Goal: Task Accomplishment & Management: Complete application form

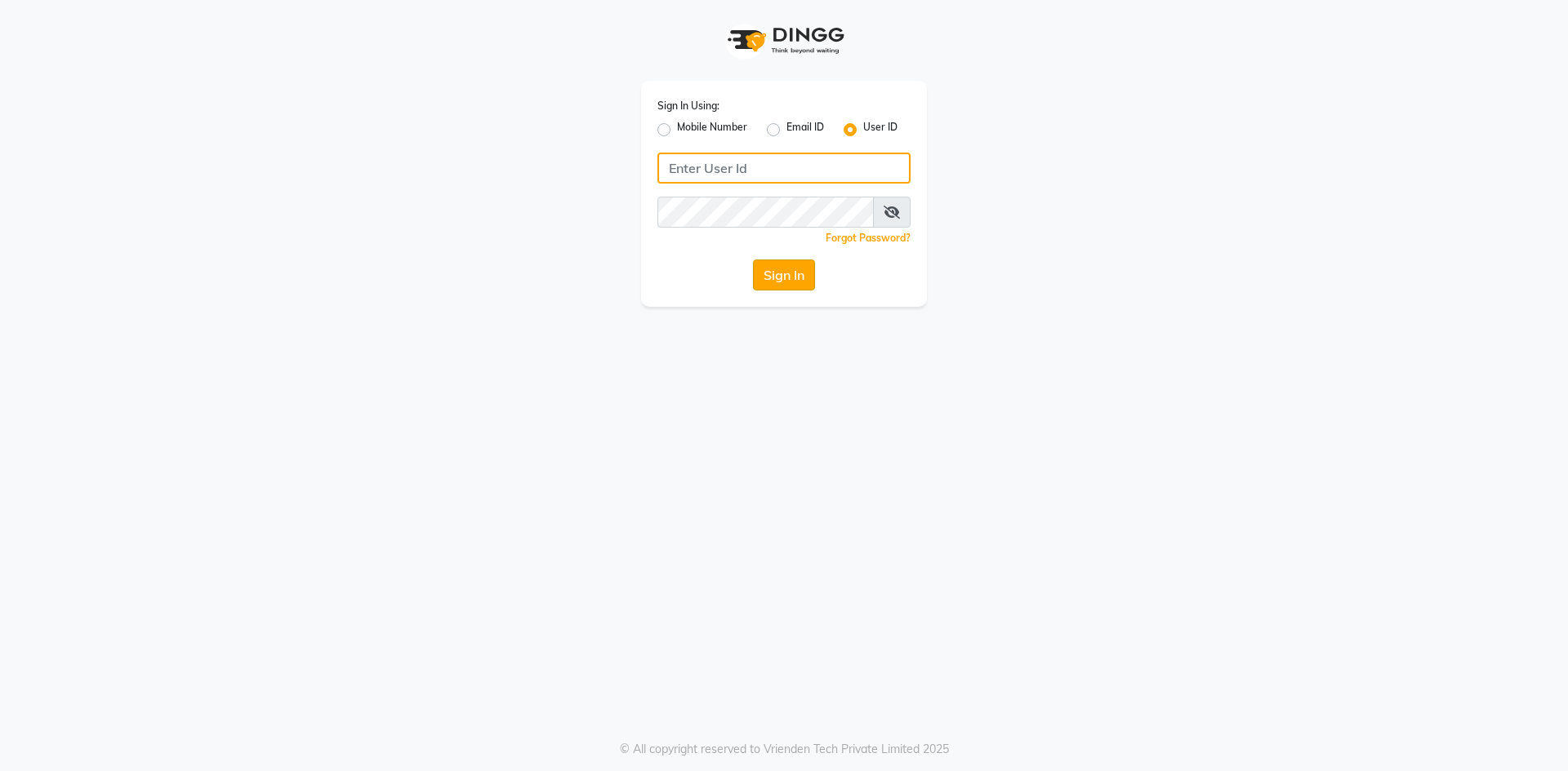
type input "[PERSON_NAME]"
click at [775, 276] on button "Sign In" at bounding box center [784, 275] width 62 height 31
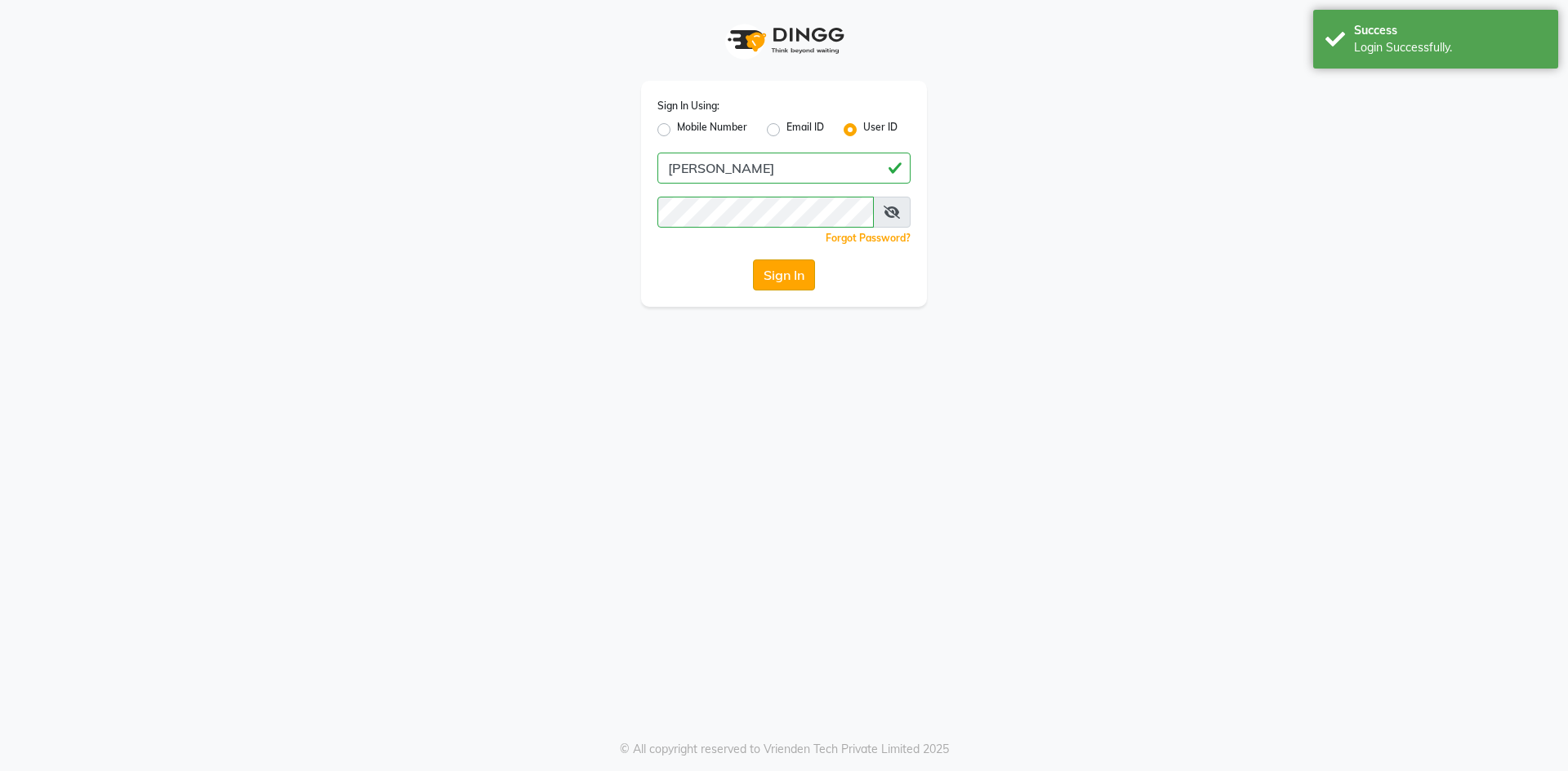
select select "service"
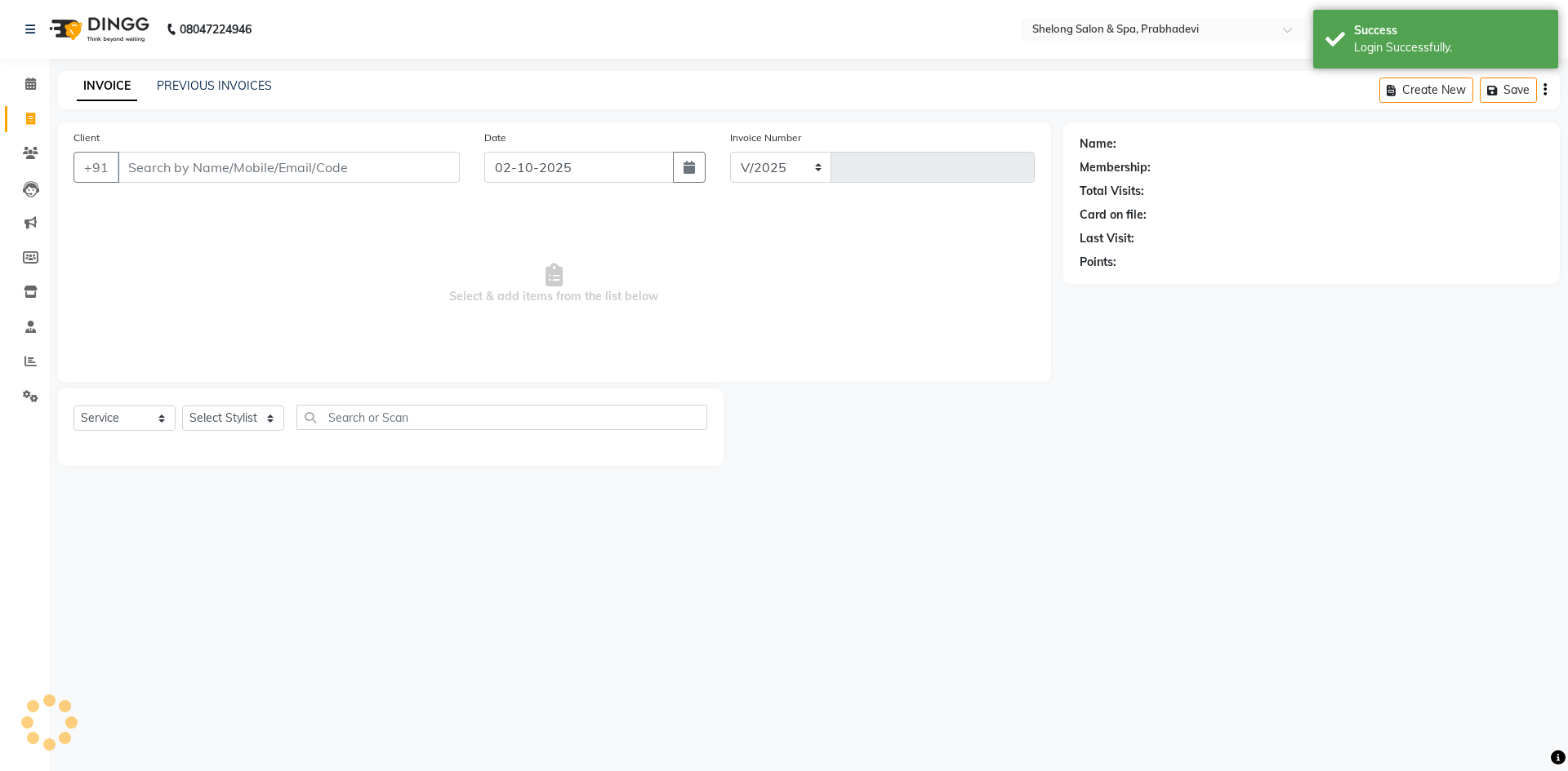
select select "3475"
type input "9200"
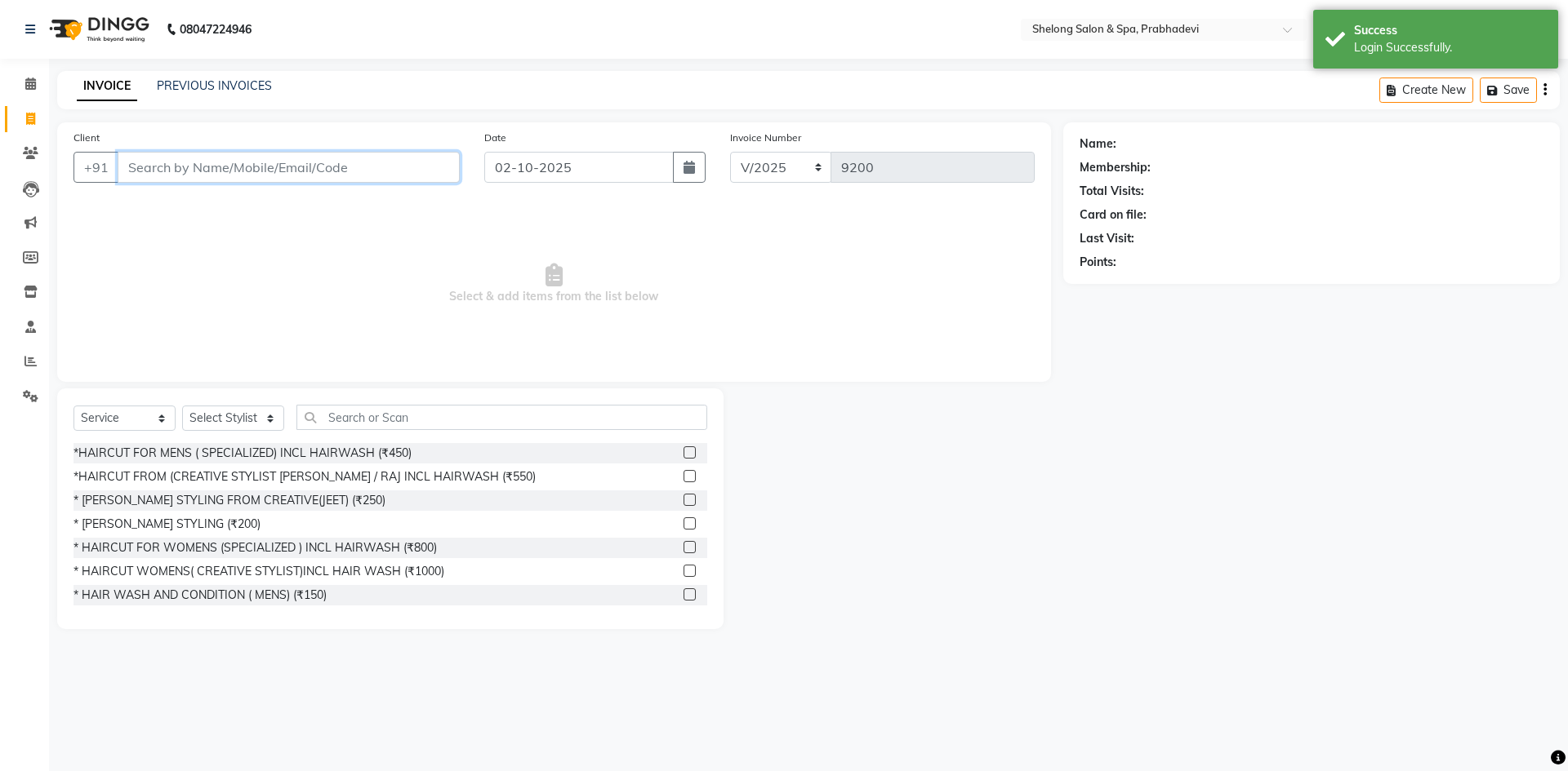
select select "16092"
click at [362, 171] on input "Client" at bounding box center [289, 167] width 342 height 31
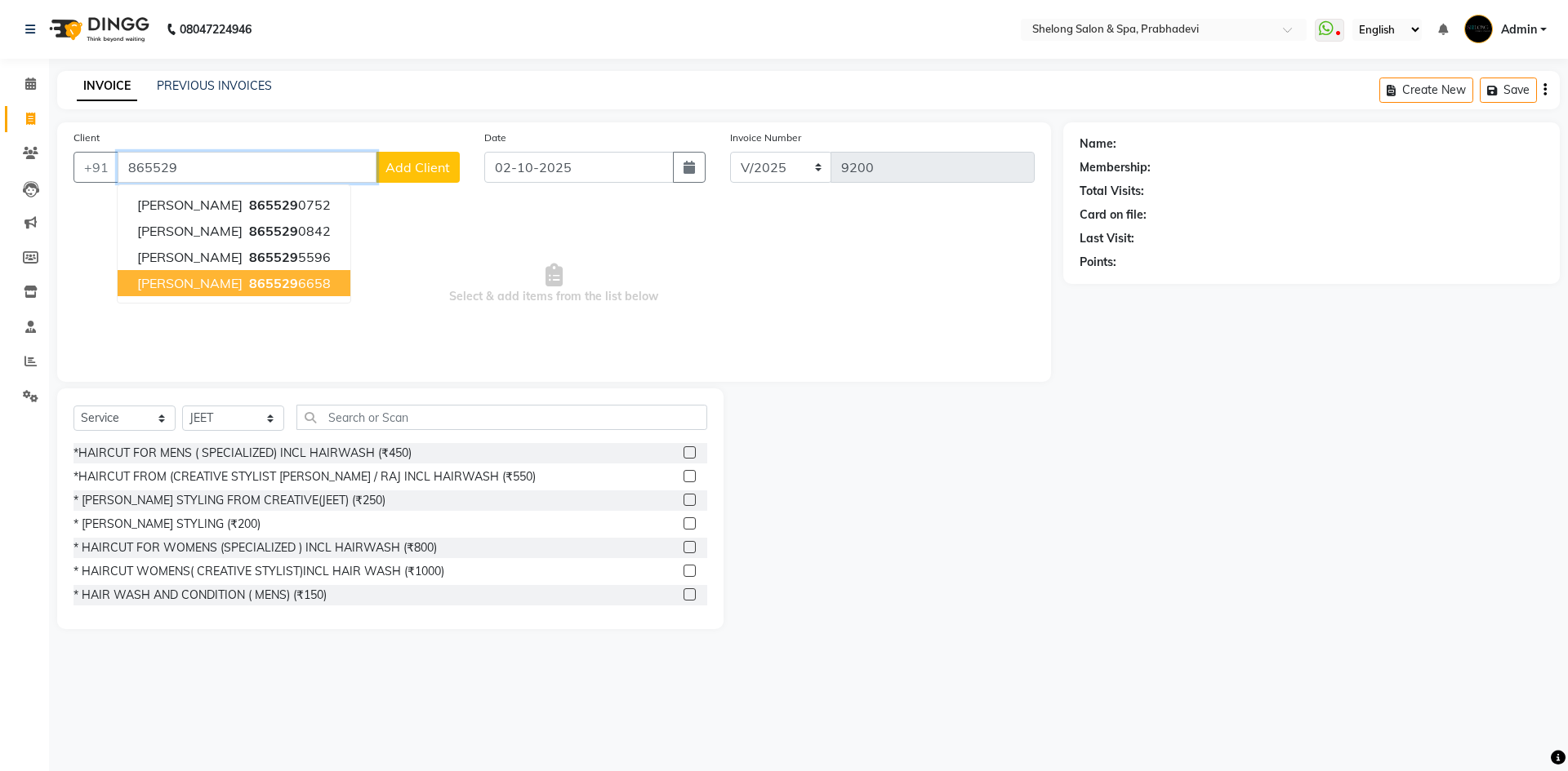
click at [249, 285] on span "865529" at bounding box center [274, 283] width 49 height 16
type input "8655296658"
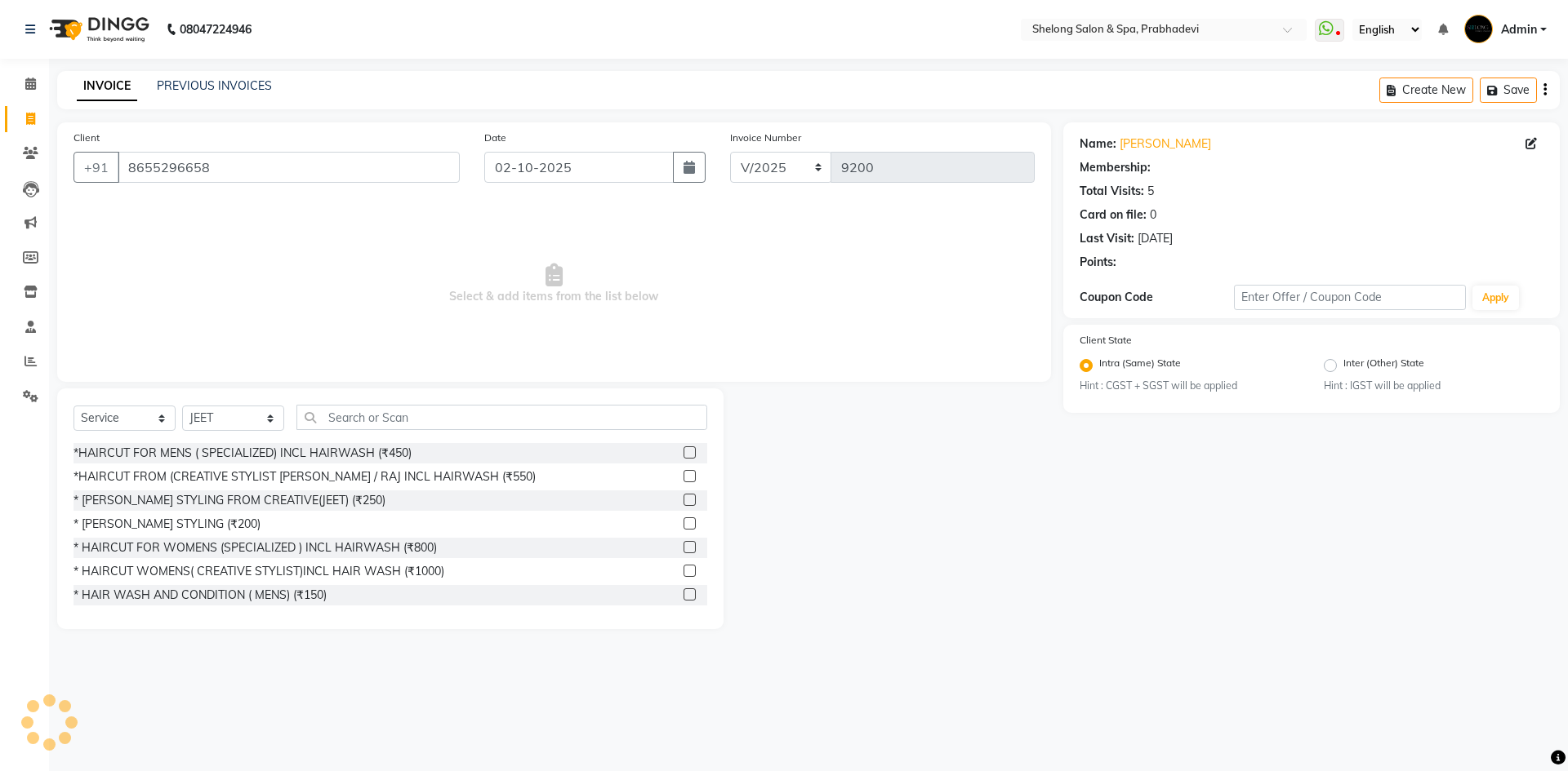
select select "2: Object"
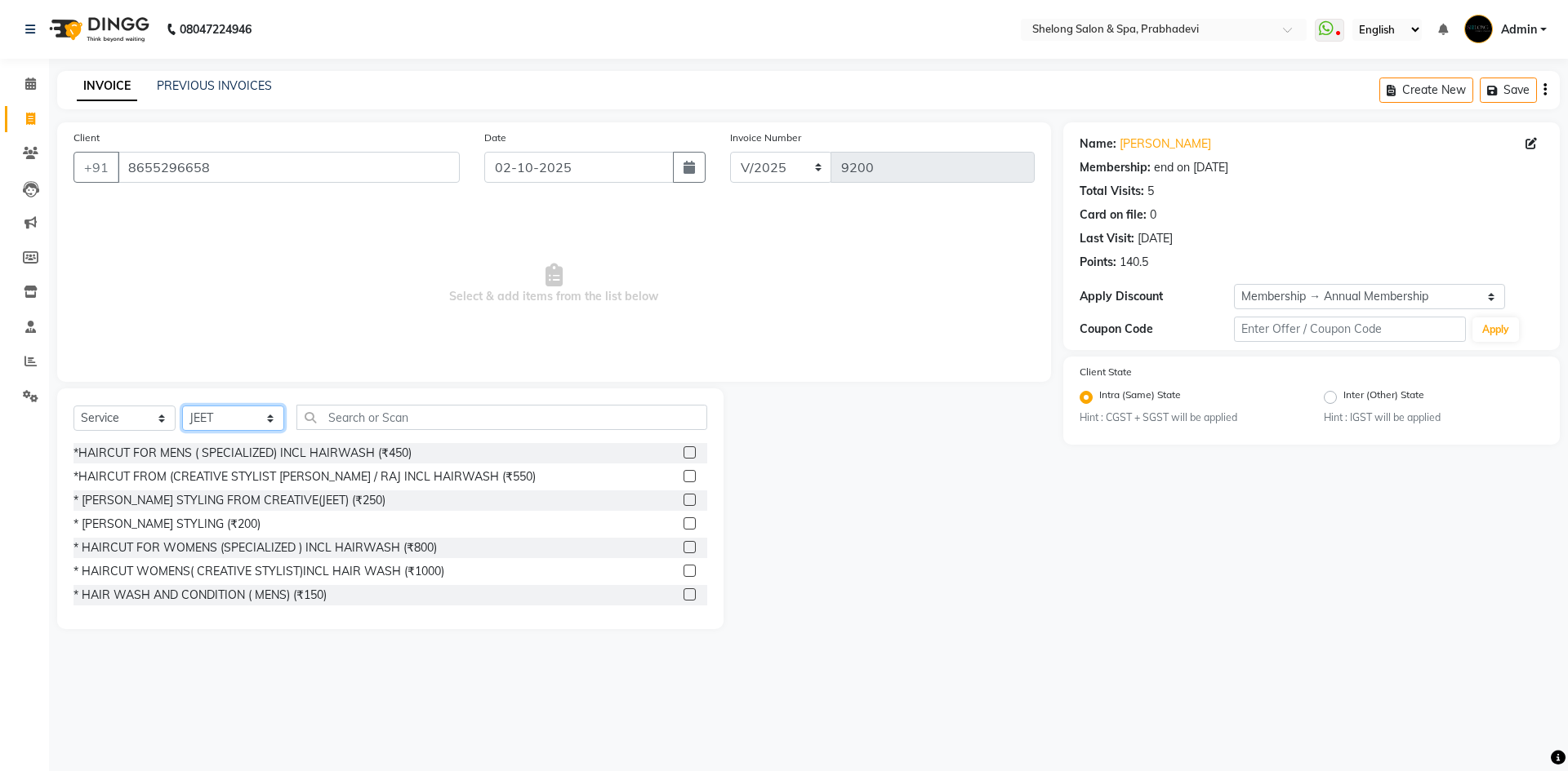
drag, startPoint x: 248, startPoint y: 422, endPoint x: 247, endPoint y: 406, distance: 16.0
click at [248, 422] on select "Select Stylist ( [PERSON_NAME] ) ( [PERSON_NAME] ) [PERSON_NAME] fojdur [PERSON…" at bounding box center [233, 418] width 102 height 25
select select "24970"
click at [182, 406] on select "Select Stylist ( [PERSON_NAME] ) ( [PERSON_NAME] ) [PERSON_NAME] fojdur [PERSON…" at bounding box center [233, 418] width 102 height 25
click at [282, 451] on div "*HAIRCUT FOR MENS ( SPECIALIZED) INCL HAIRWASH (₹450)" at bounding box center [243, 453] width 338 height 17
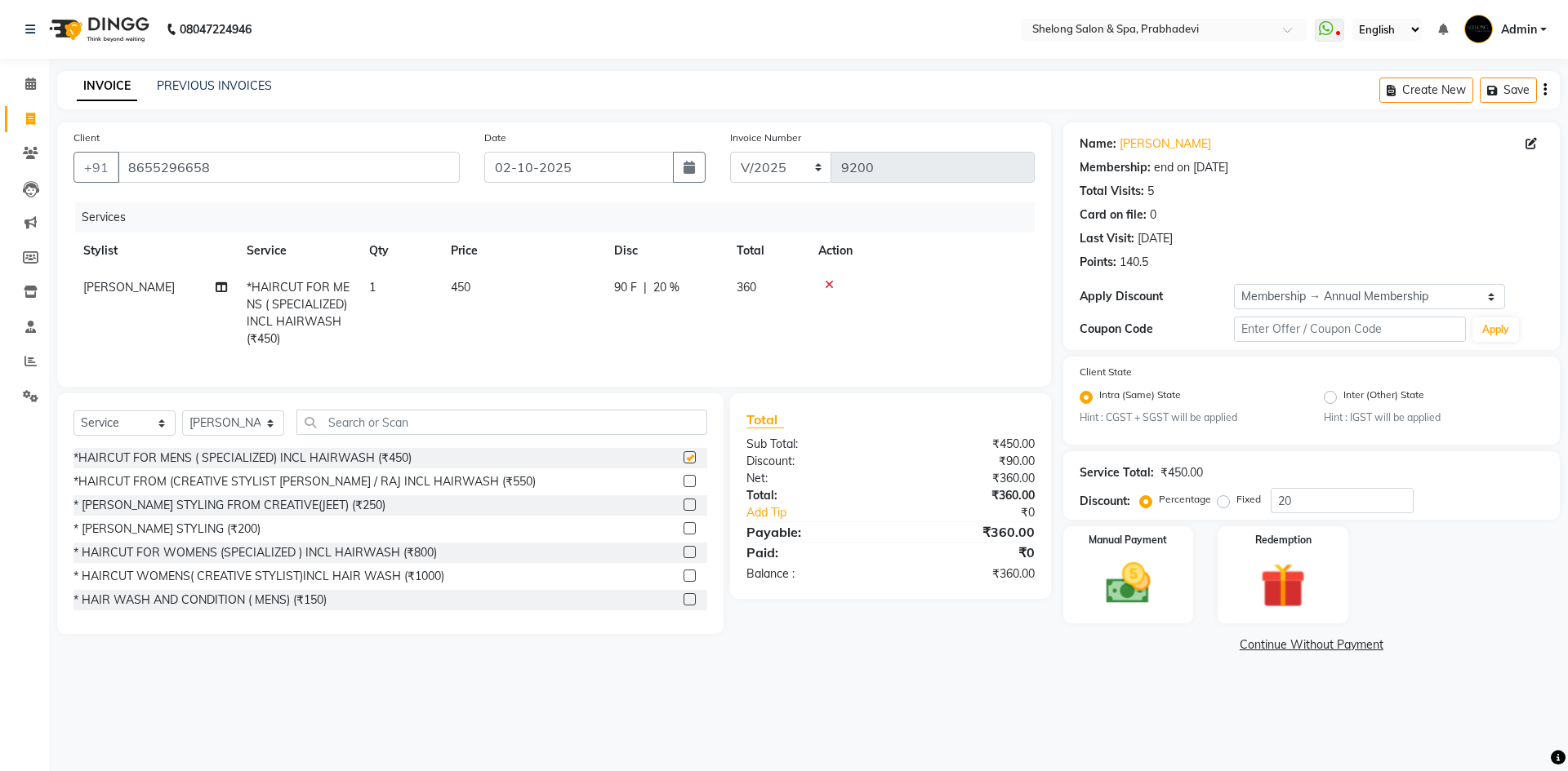
checkbox input "false"
click at [1124, 573] on img at bounding box center [1128, 585] width 76 height 54
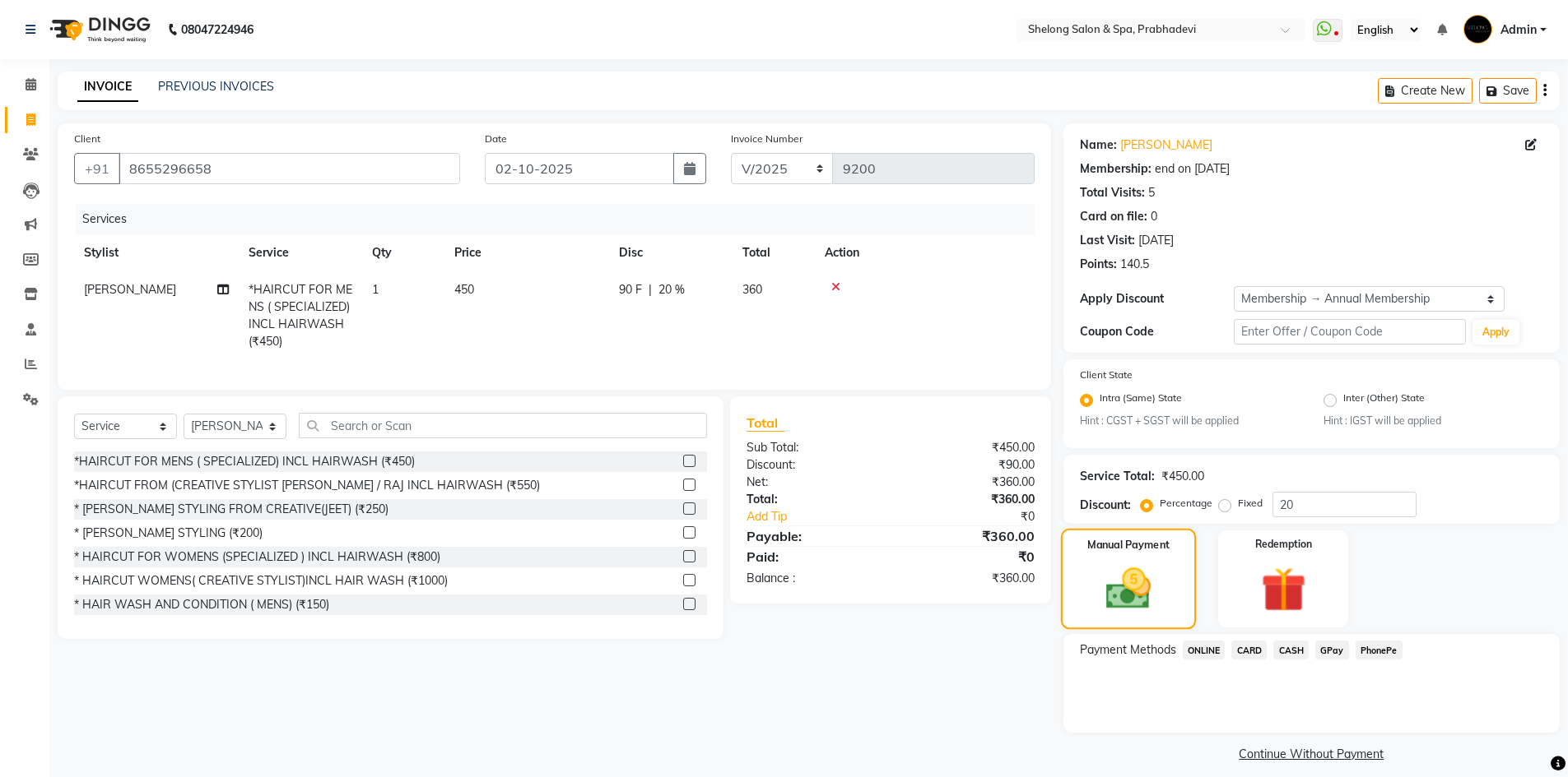
scroll to position [14, 0]
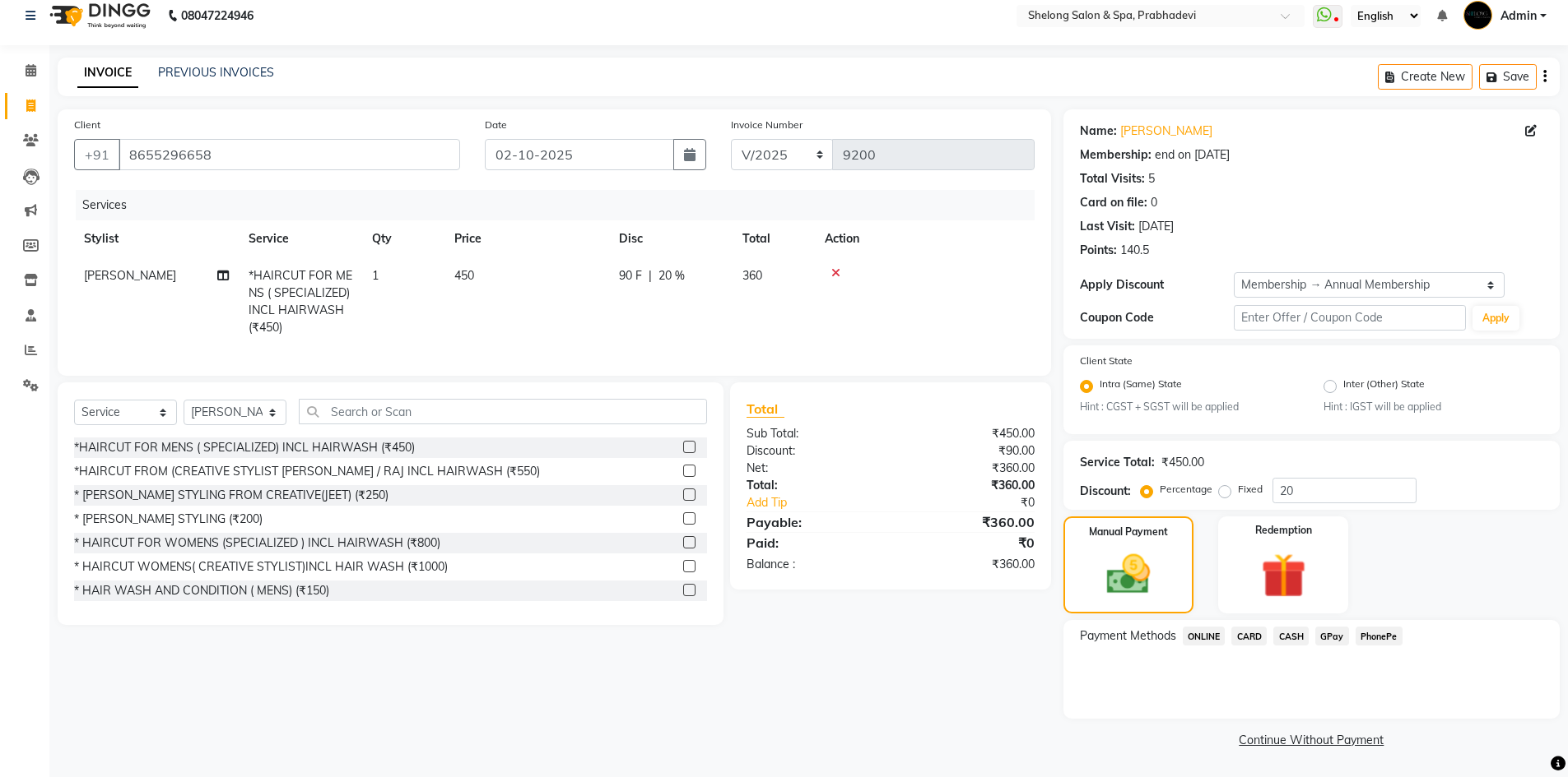
click at [1332, 639] on span "GPay" at bounding box center [1331, 636] width 34 height 18
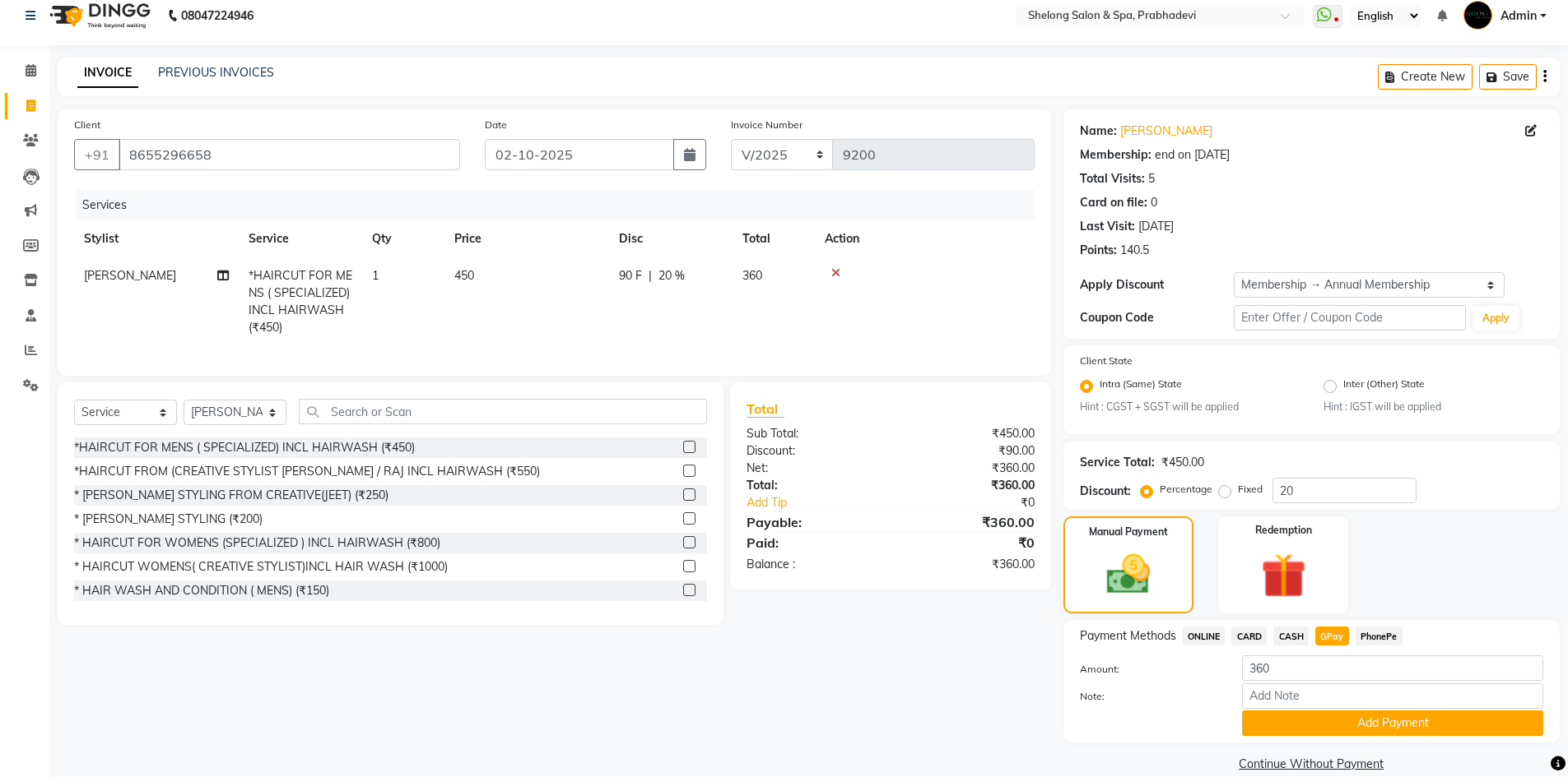
scroll to position [38, 0]
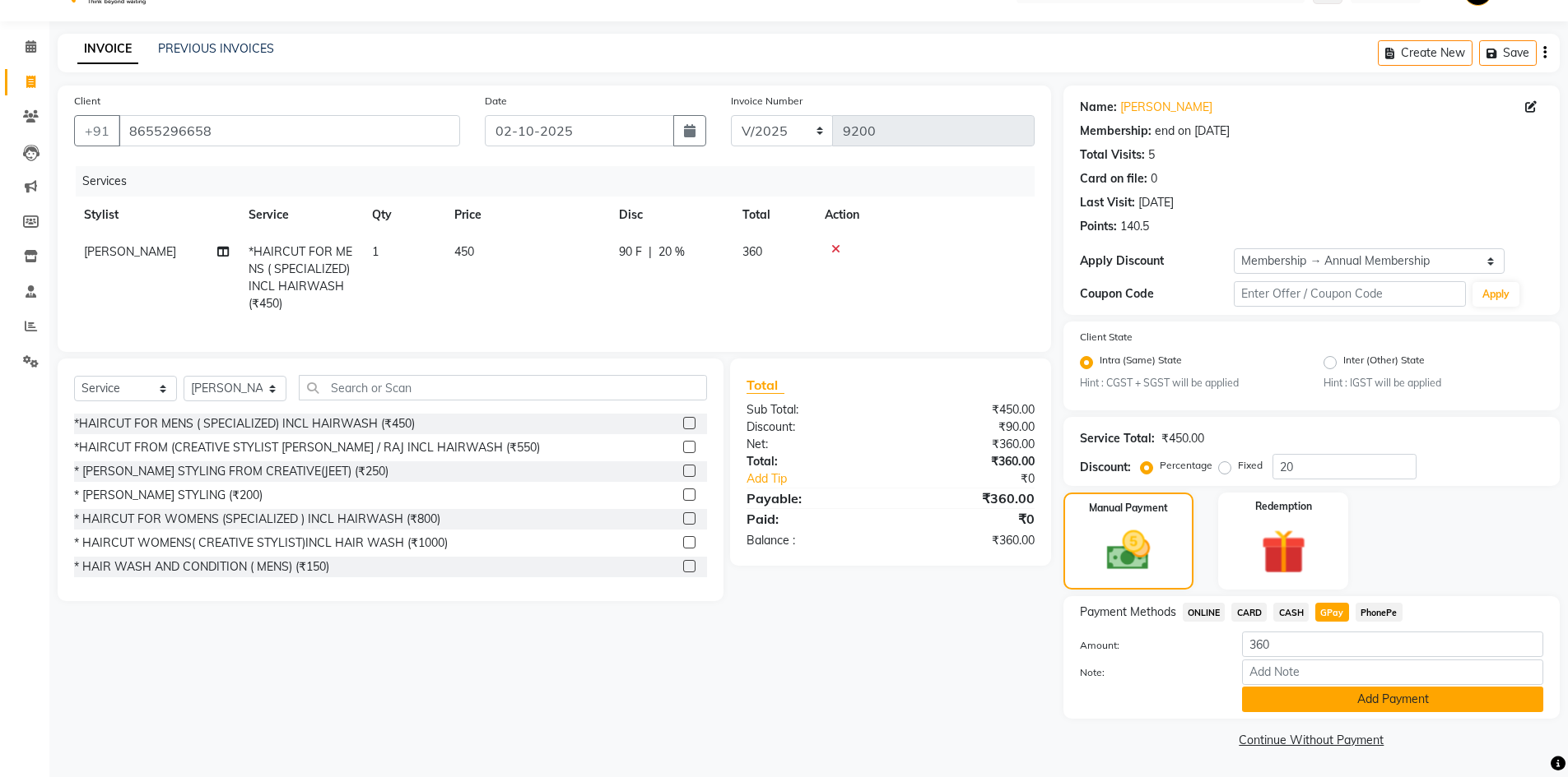
click at [1331, 701] on button "Add Payment" at bounding box center [1392, 700] width 301 height 25
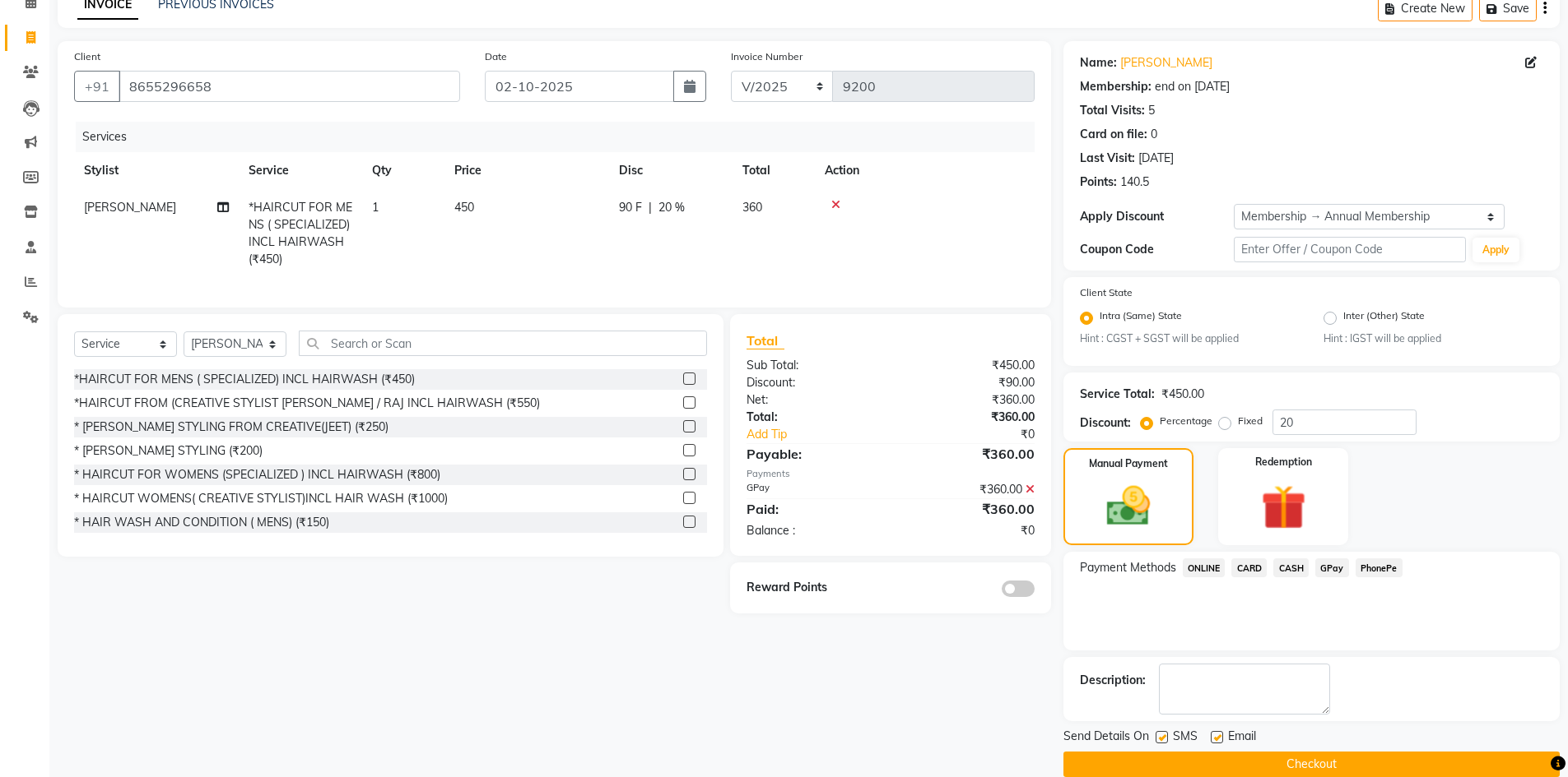
scroll to position [107, 0]
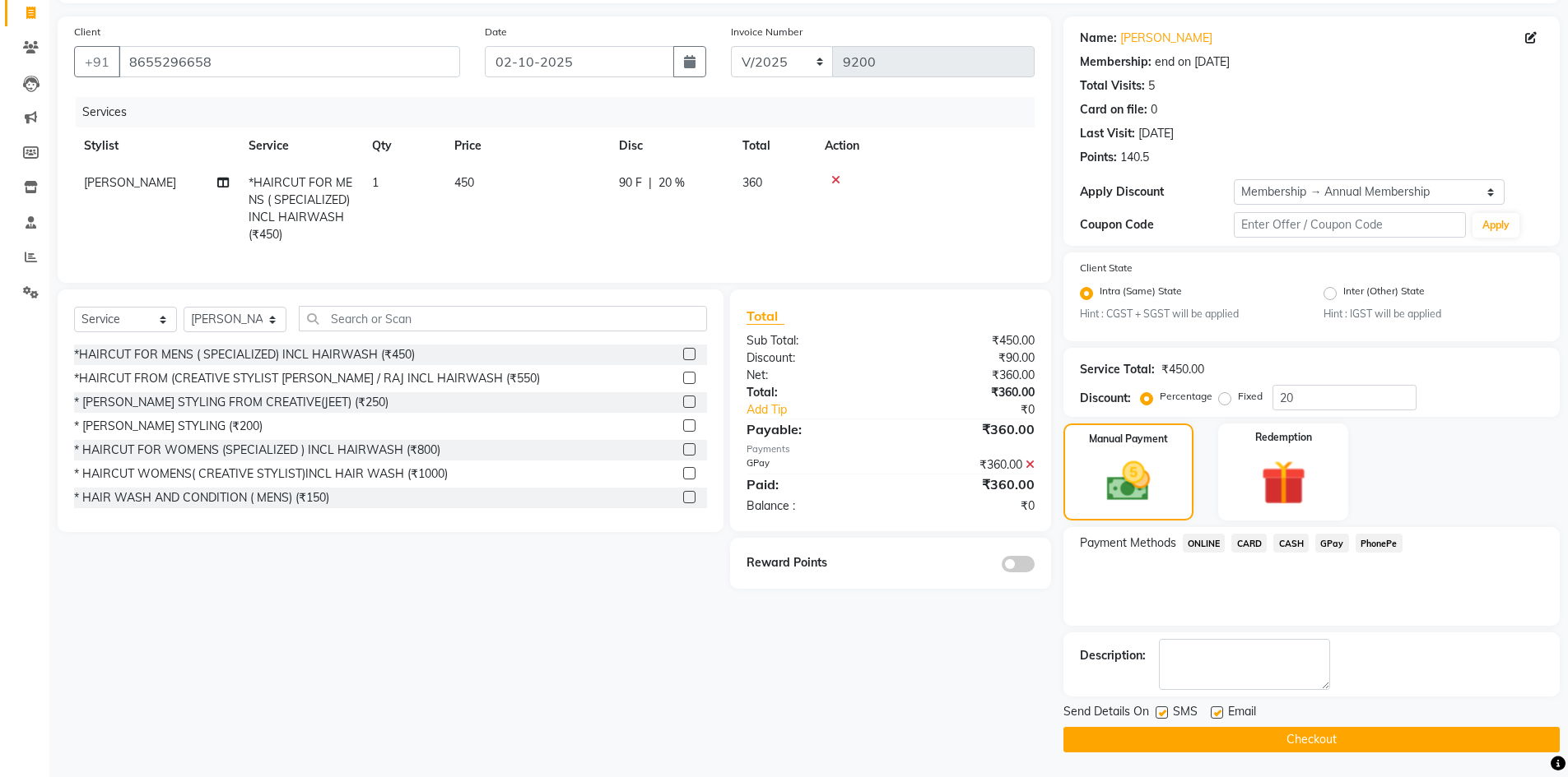
click at [1022, 573] on span at bounding box center [1018, 564] width 33 height 17
click at [1034, 567] on input "checkbox" at bounding box center [1034, 567] width 0 height 0
click at [1228, 733] on button "Checkout" at bounding box center [1311, 740] width 496 height 25
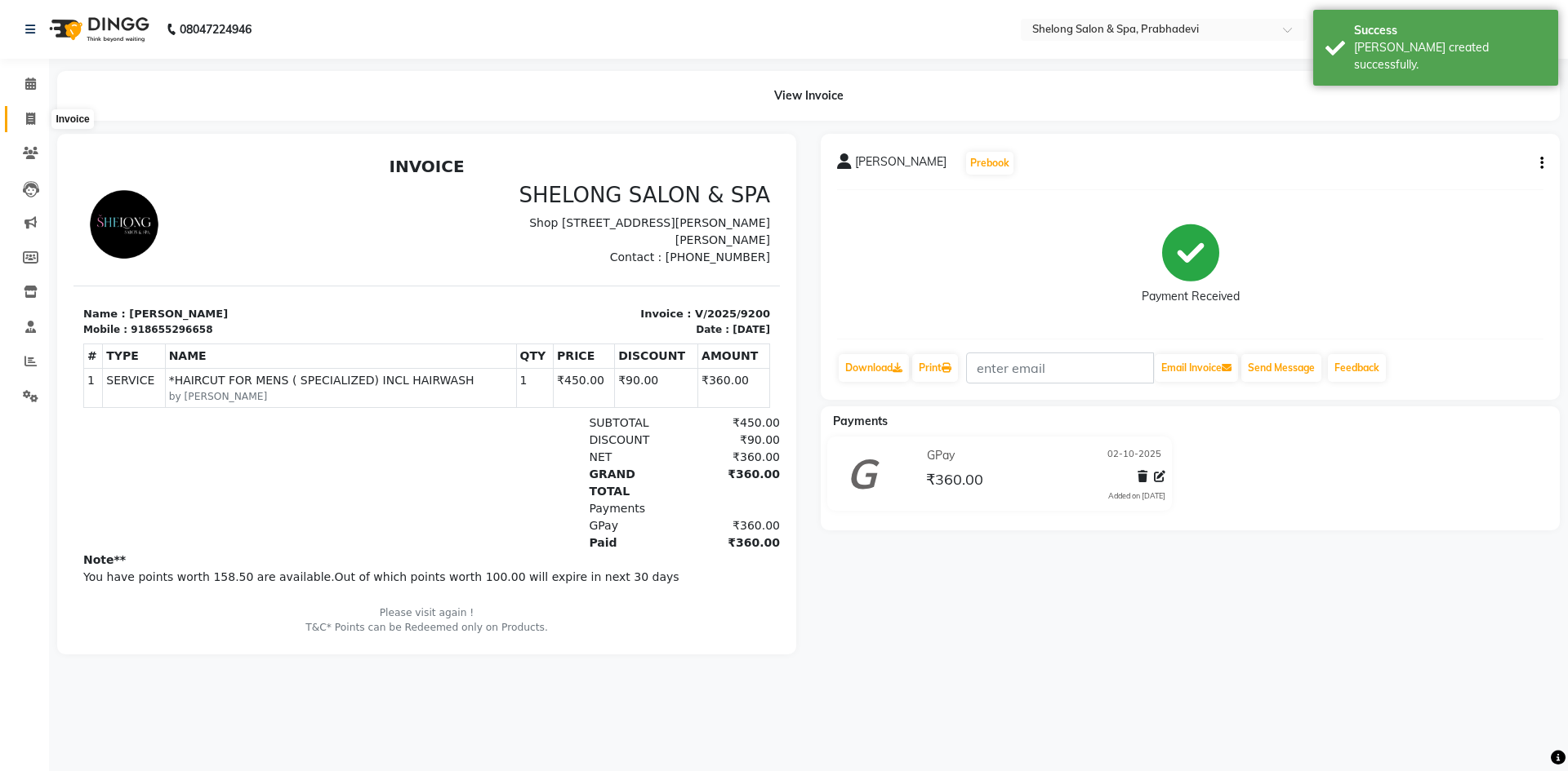
click at [28, 116] on icon at bounding box center [30, 119] width 9 height 13
select select "service"
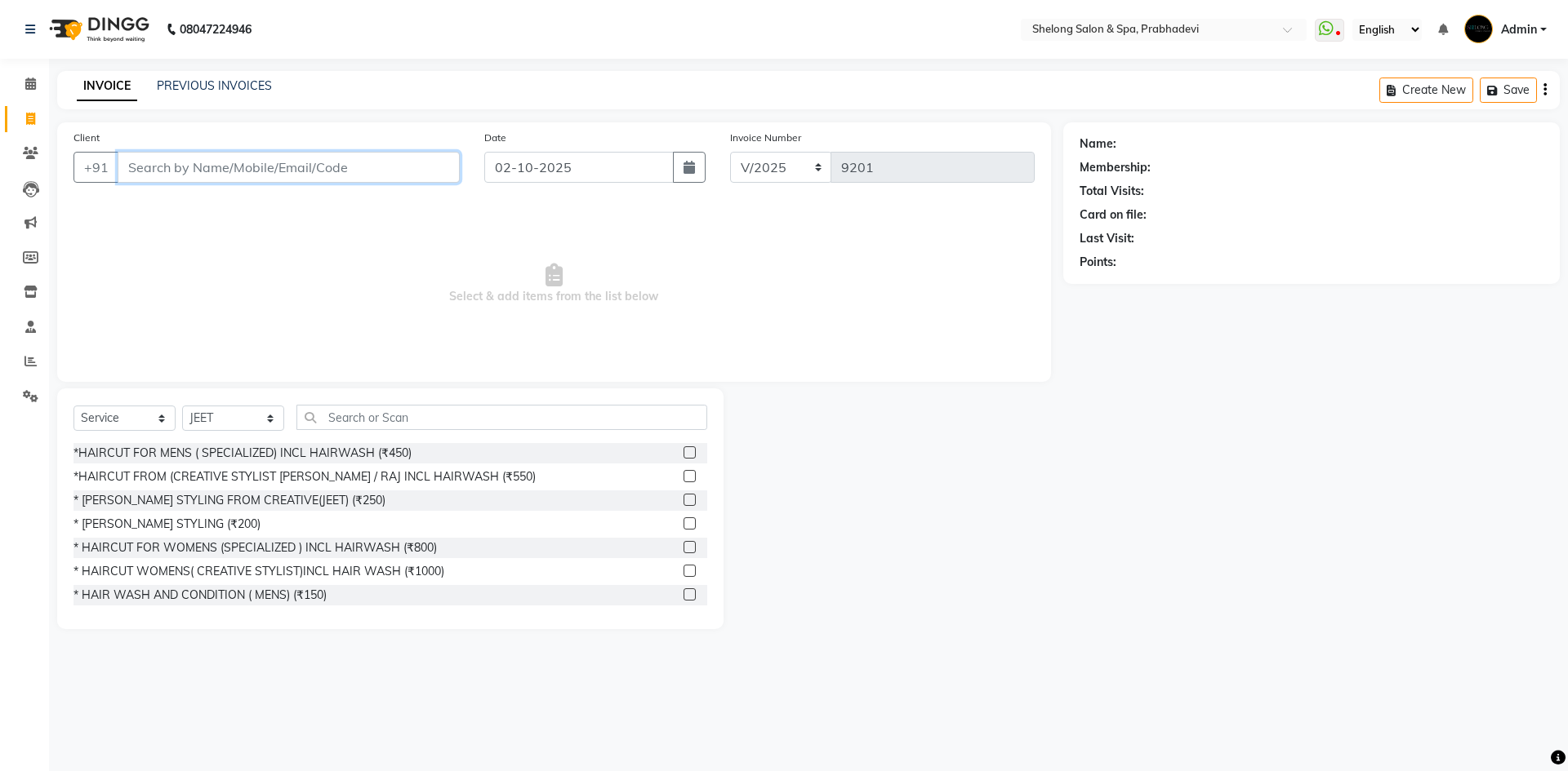
click at [283, 169] on input "Client" at bounding box center [289, 167] width 342 height 31
drag, startPoint x: 242, startPoint y: 420, endPoint x: 240, endPoint y: 407, distance: 13.2
click at [242, 420] on select "Select Stylist ( [PERSON_NAME] ) ( [PERSON_NAME] ) [PERSON_NAME] fojdur [PERSON…" at bounding box center [233, 418] width 102 height 25
select select "31386"
click at [182, 406] on select "Select Stylist ( [PERSON_NAME] ) ( [PERSON_NAME] ) [PERSON_NAME] fojdur [PERSON…" at bounding box center [233, 418] width 102 height 25
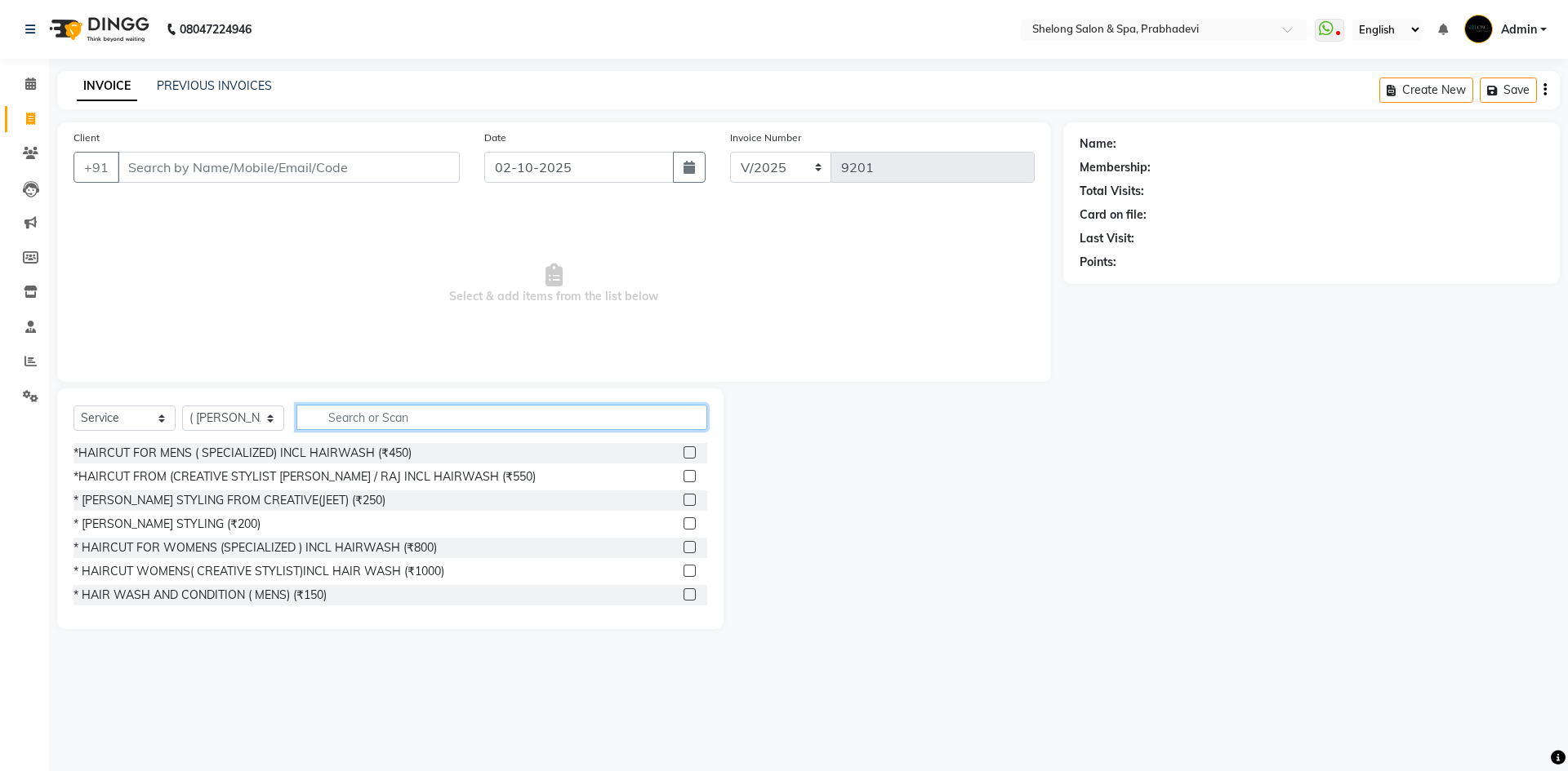
click at [325, 425] on input "text" at bounding box center [502, 417] width 411 height 25
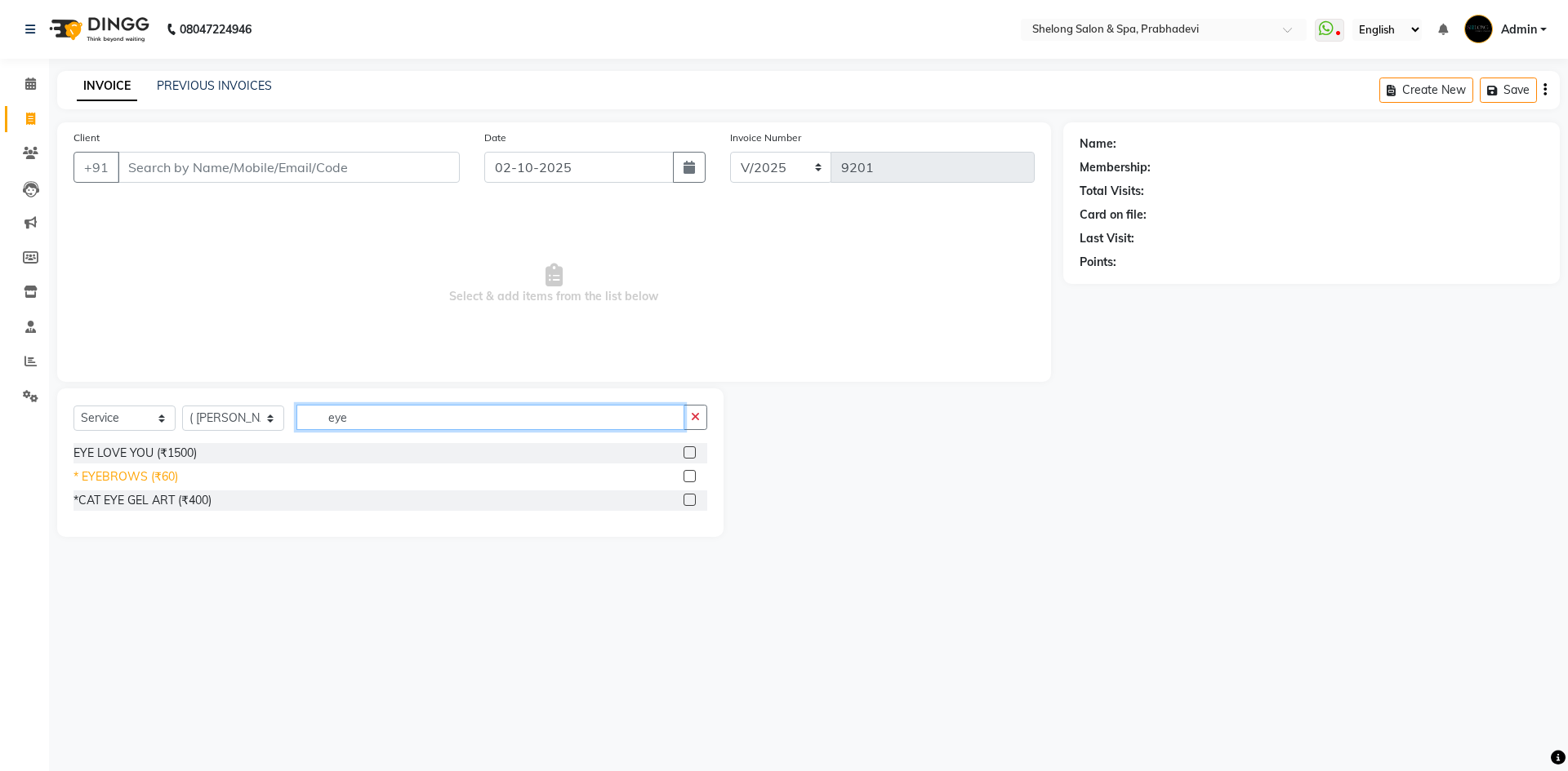
type input "eye"
click at [166, 474] on div "* EYEBROWS (₹60)" at bounding box center [126, 477] width 104 height 17
checkbox input "false"
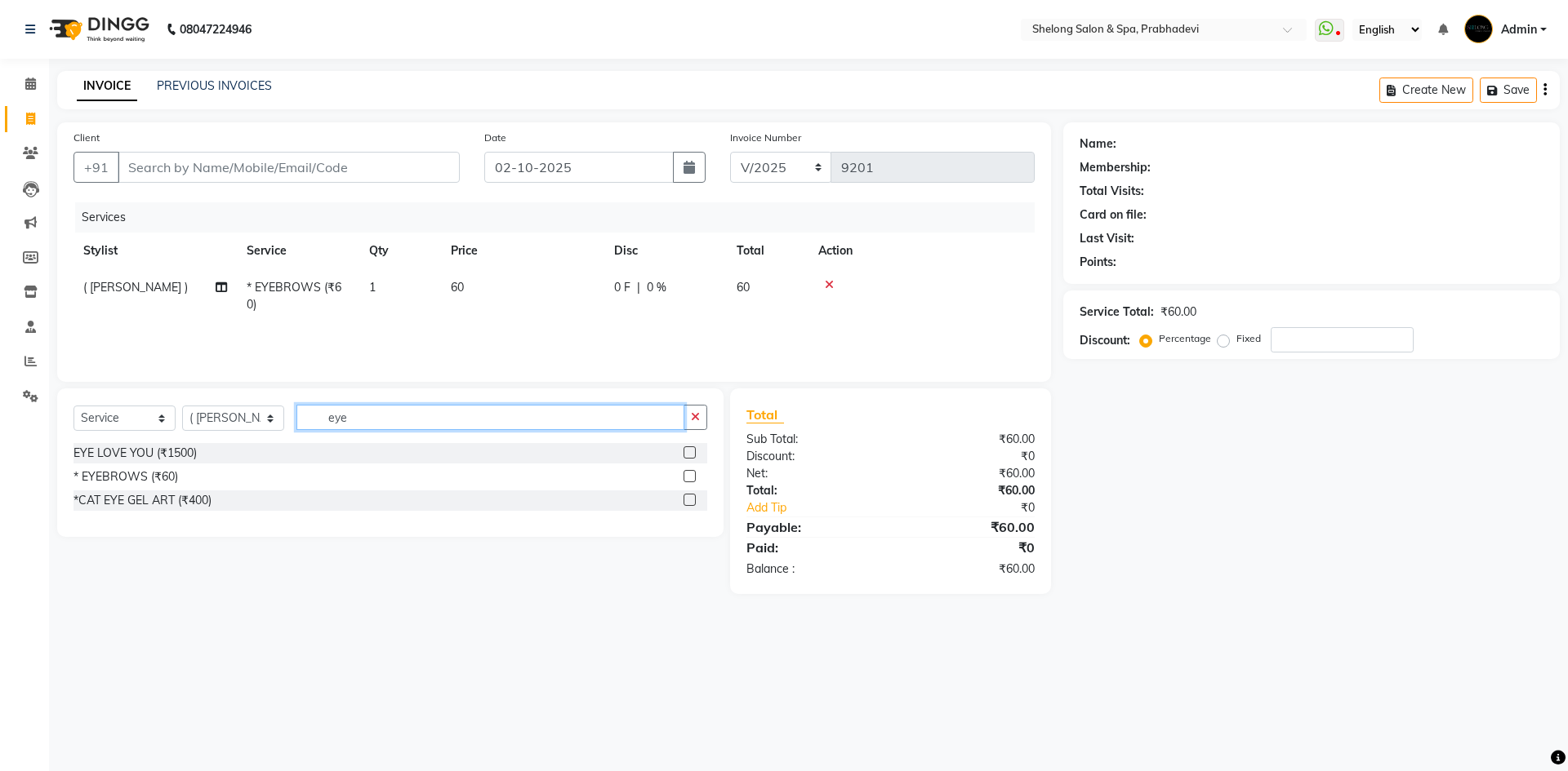
click at [367, 410] on input "eye" at bounding box center [490, 417] width 388 height 25
type input "e"
type input "cut and"
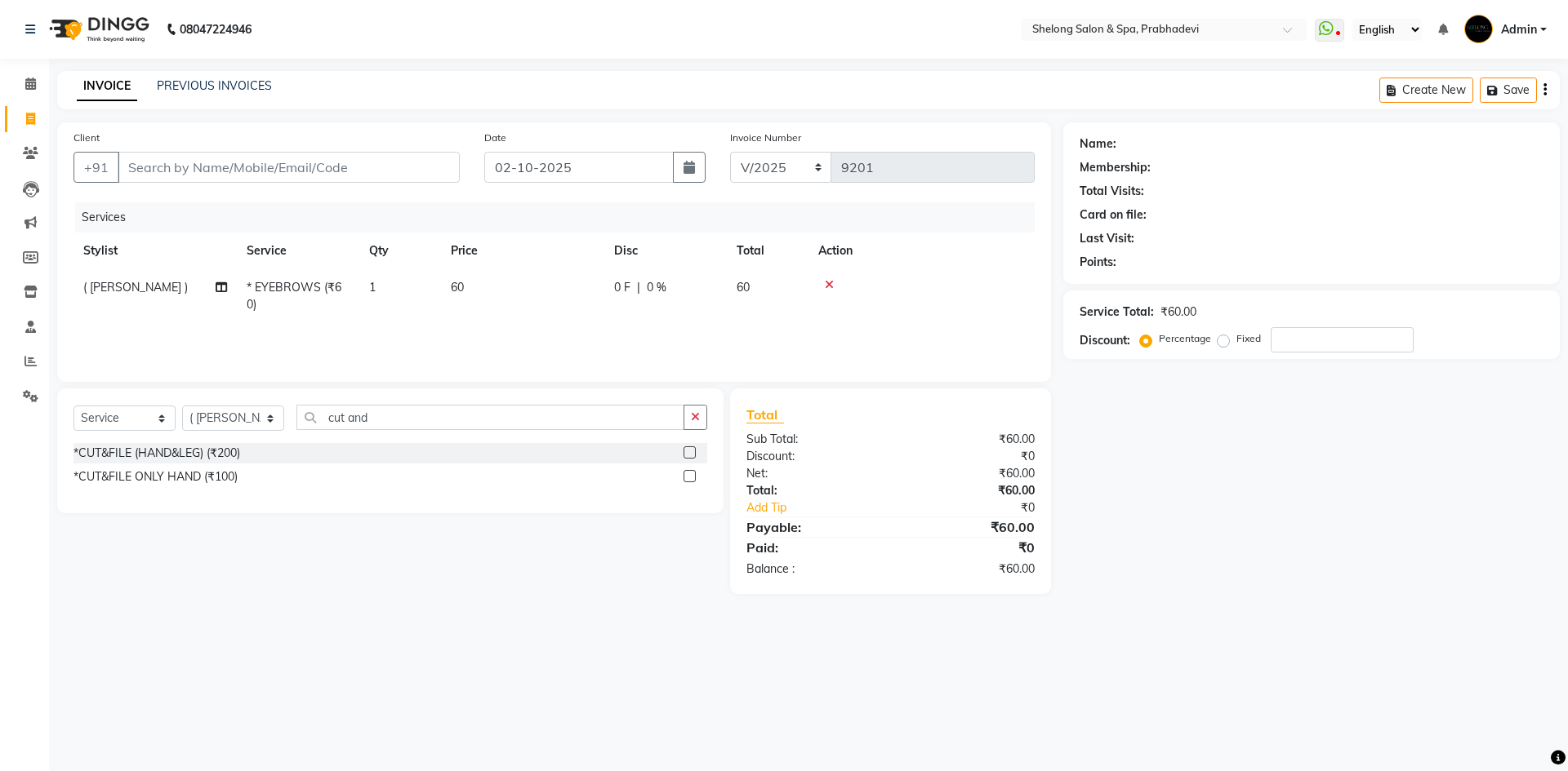
drag, startPoint x: 160, startPoint y: 476, endPoint x: 174, endPoint y: 475, distance: 14.0
click at [160, 476] on div "*CUT&FILE ONLY HAND (₹100)" at bounding box center [156, 477] width 164 height 17
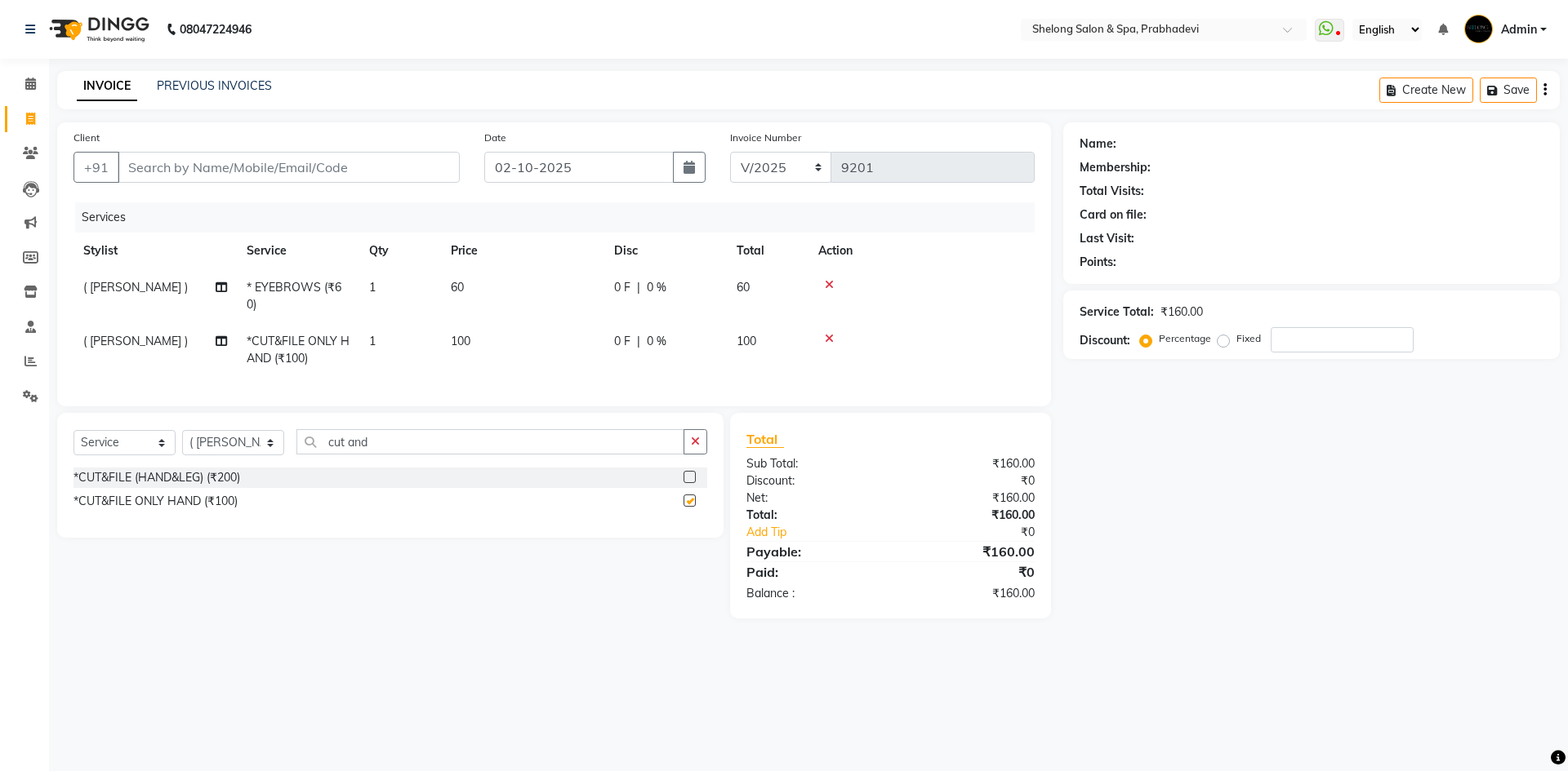
checkbox input "false"
click at [371, 451] on input "cut and" at bounding box center [490, 442] width 388 height 25
type input "c"
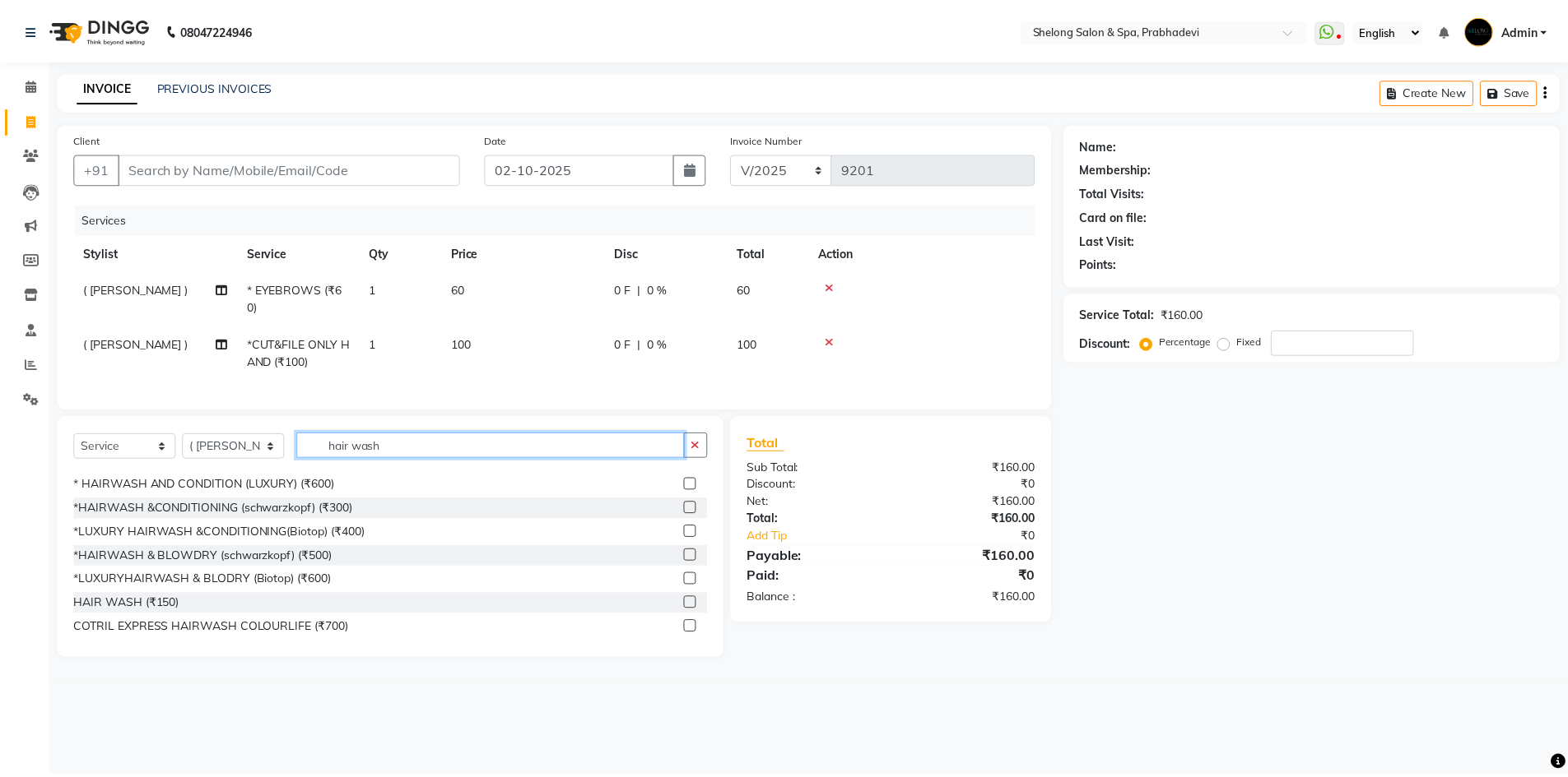
scroll to position [165, 0]
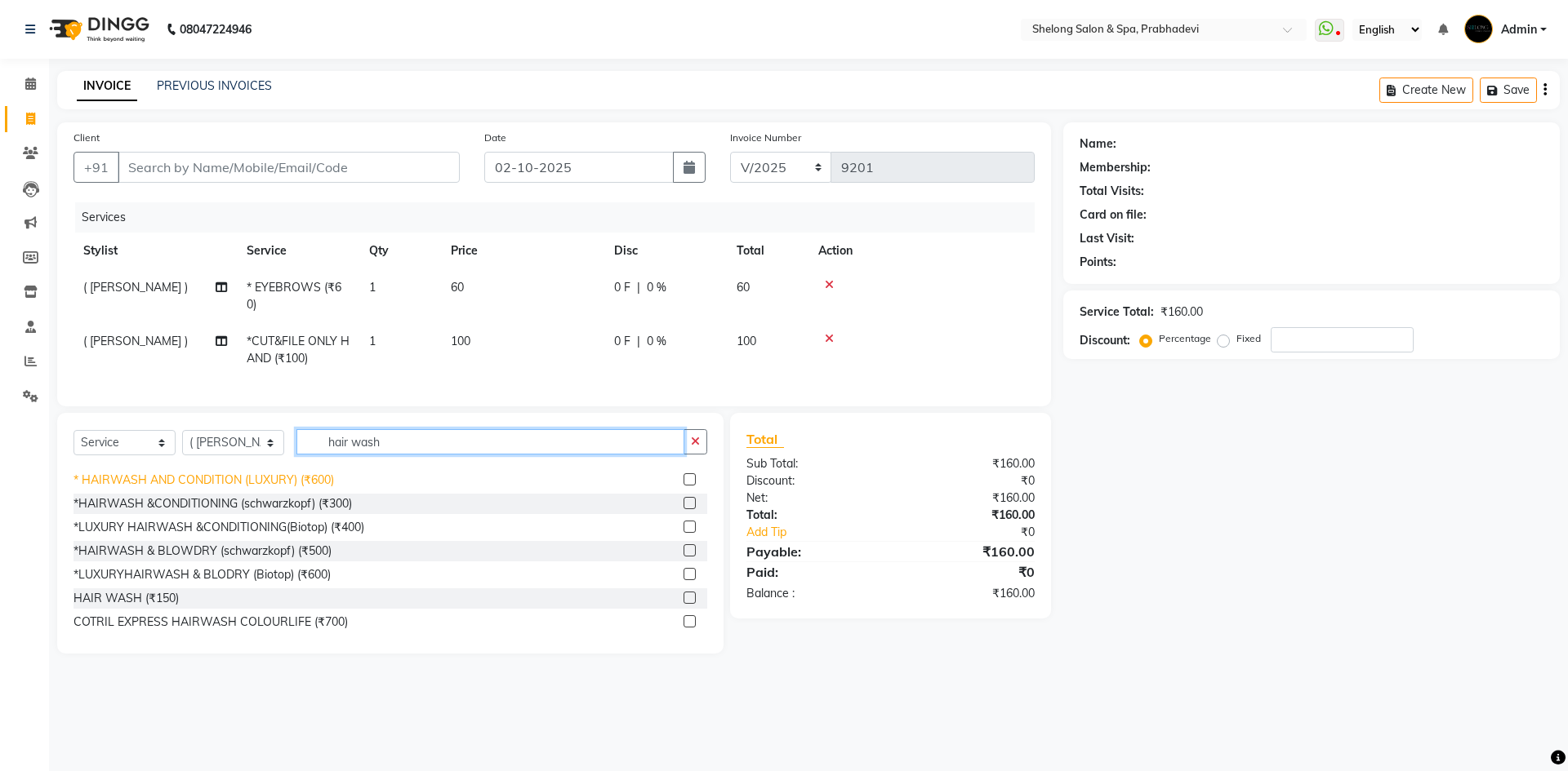
type input "hair wash"
click at [287, 487] on div "* HAIRWASH AND CONDITION (LUXURY) (₹600)" at bounding box center [204, 480] width 261 height 17
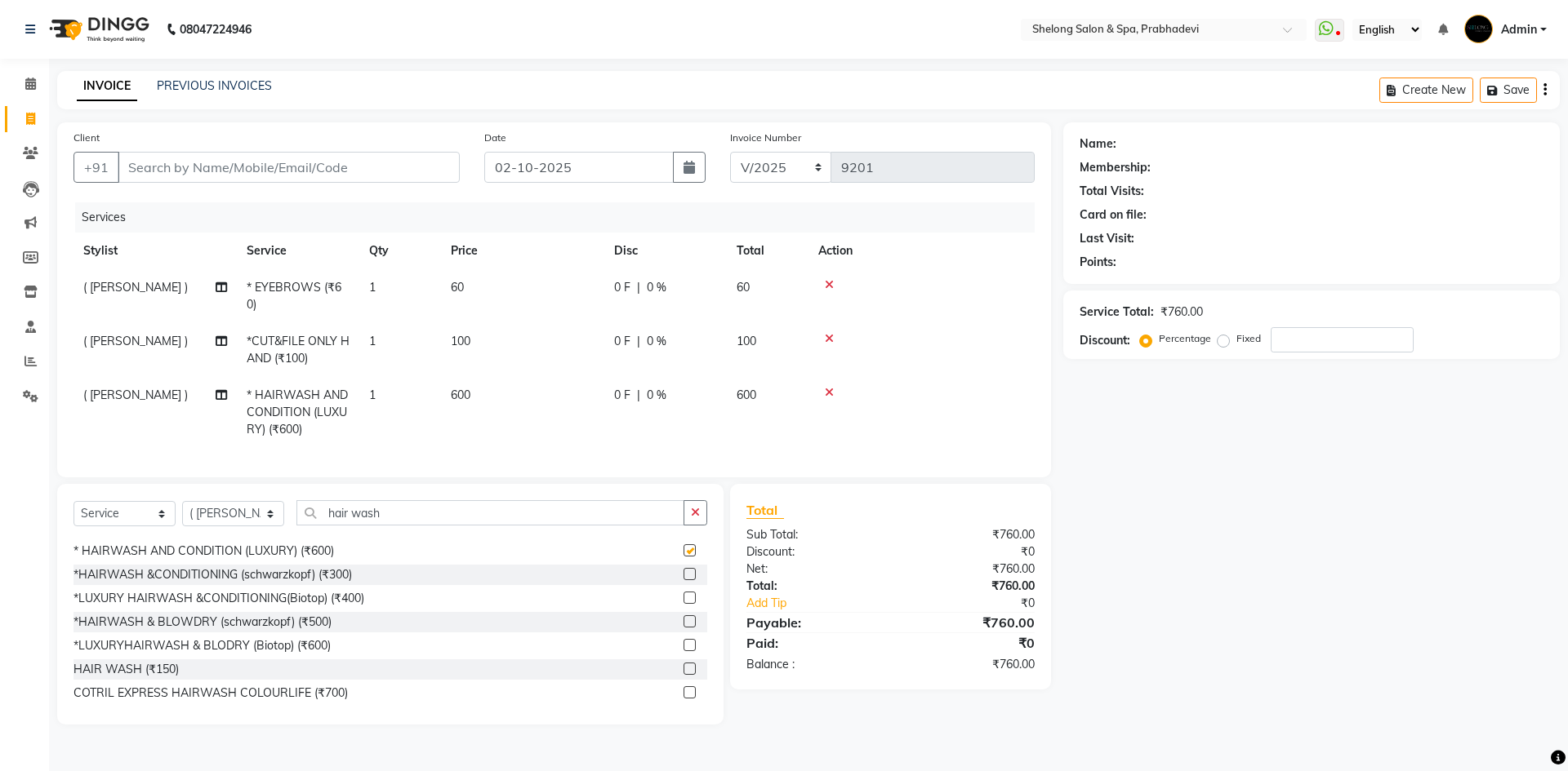
checkbox input "false"
click at [160, 178] on input "Client" at bounding box center [289, 167] width 342 height 31
type input "k"
type input "0"
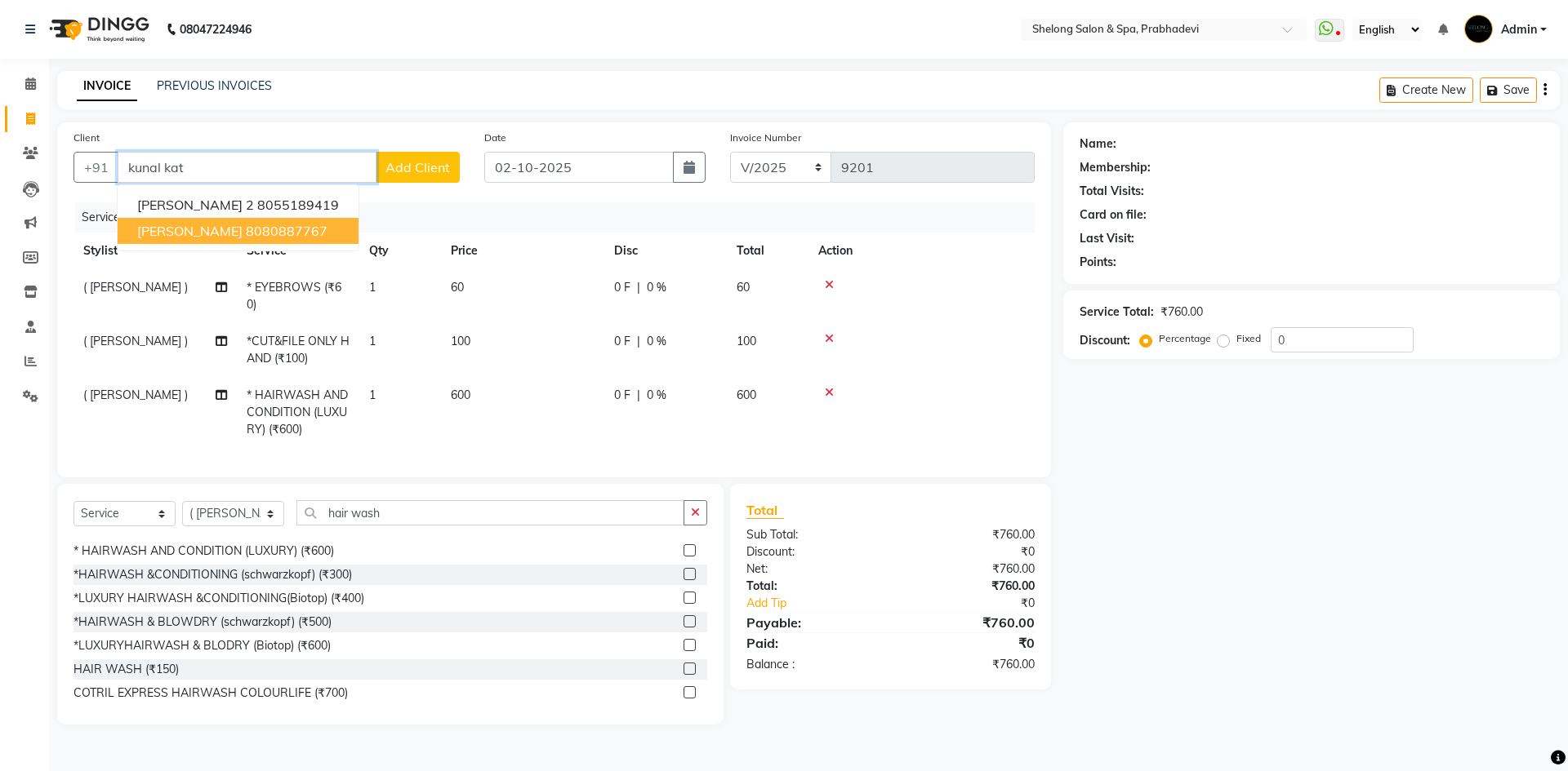
click at [273, 241] on button "[PERSON_NAME] 8080887767" at bounding box center [238, 231] width 241 height 26
type input "8080887767"
select select "1: Object"
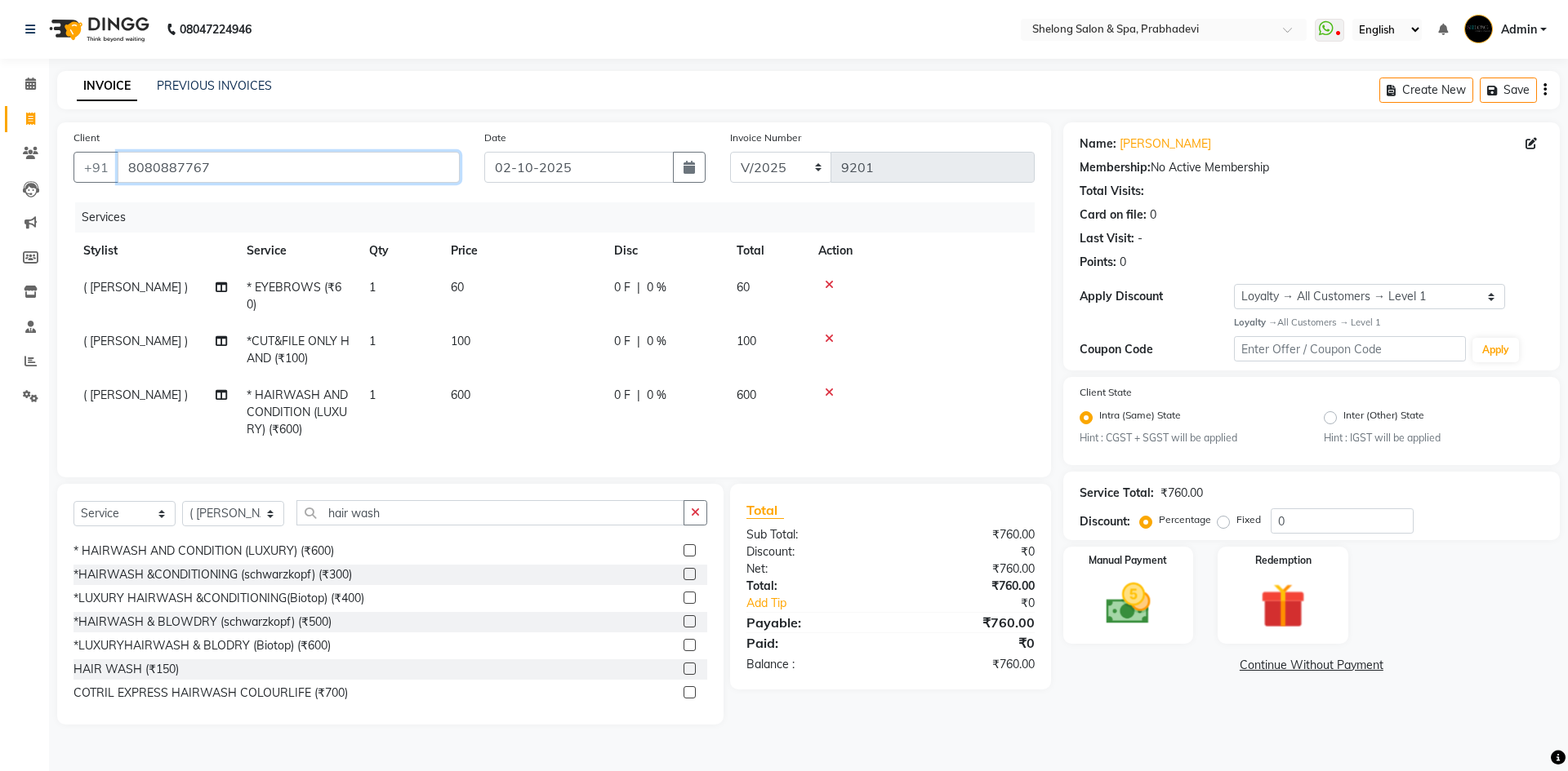
click at [241, 157] on input "8080887767" at bounding box center [289, 167] width 342 height 31
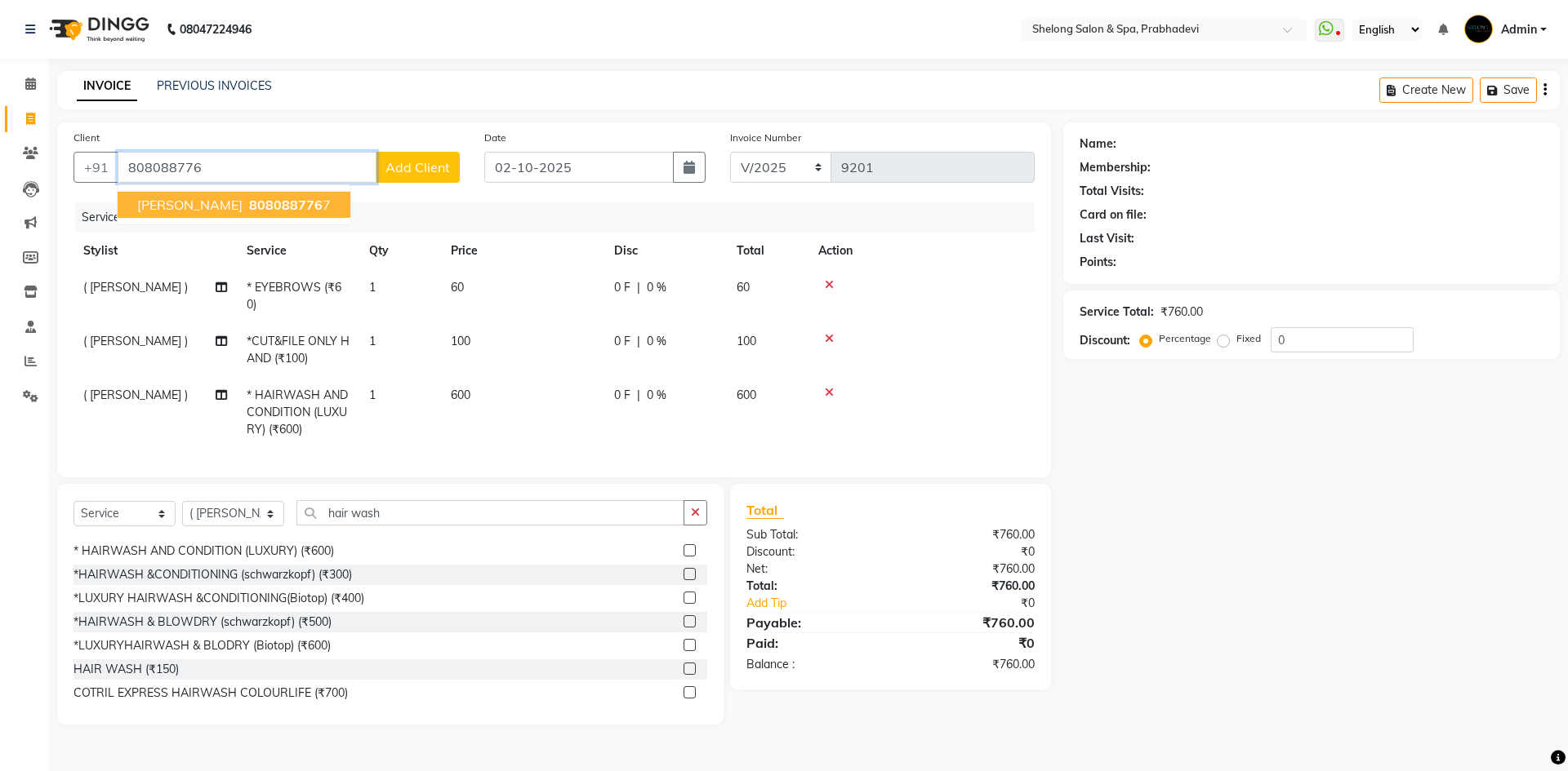
click at [249, 203] on span "808088776" at bounding box center [286, 205] width 73 height 16
type input "8080887767"
select select "1: Object"
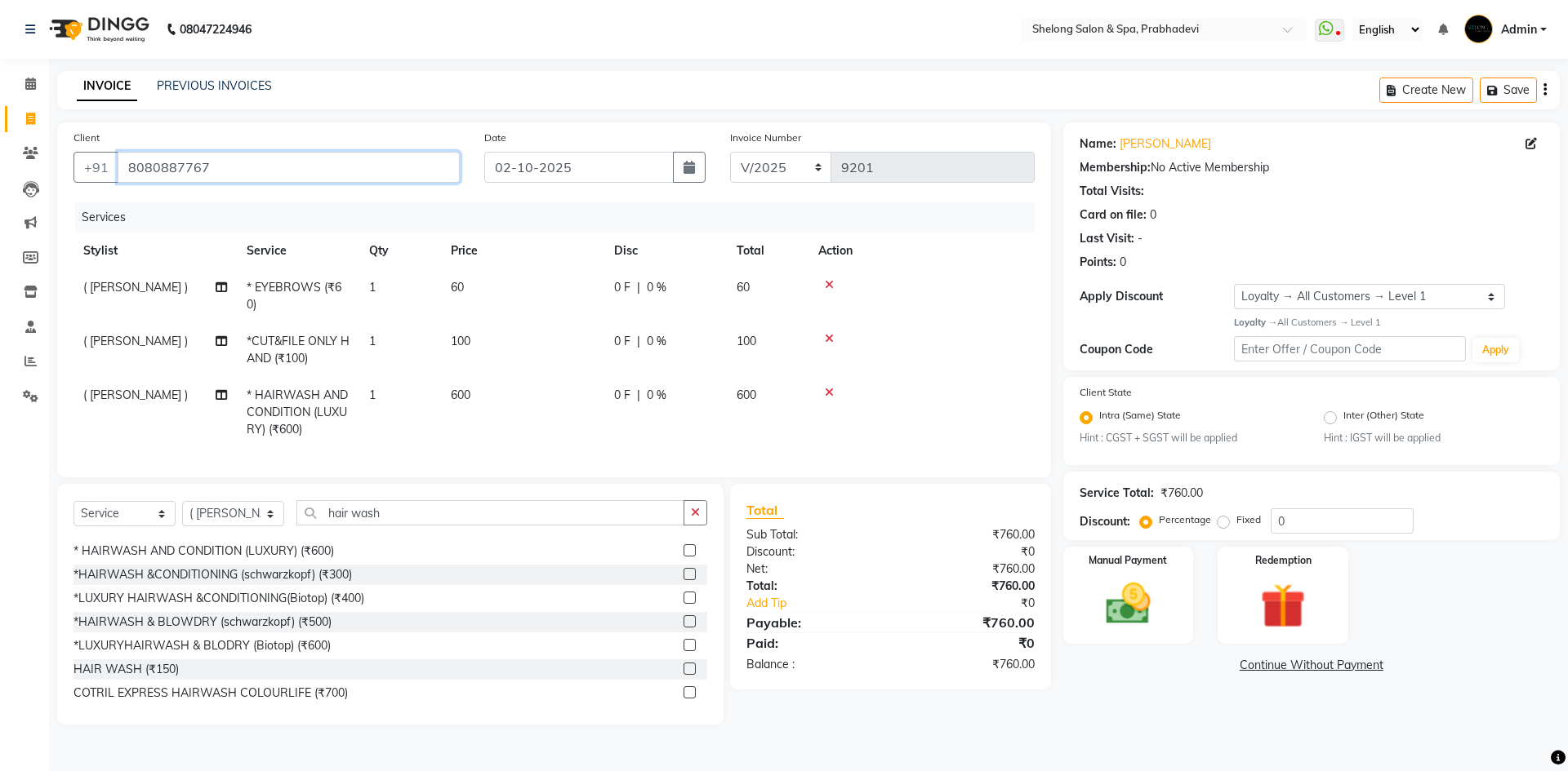
click at [208, 170] on input "8080887767" at bounding box center [289, 167] width 342 height 31
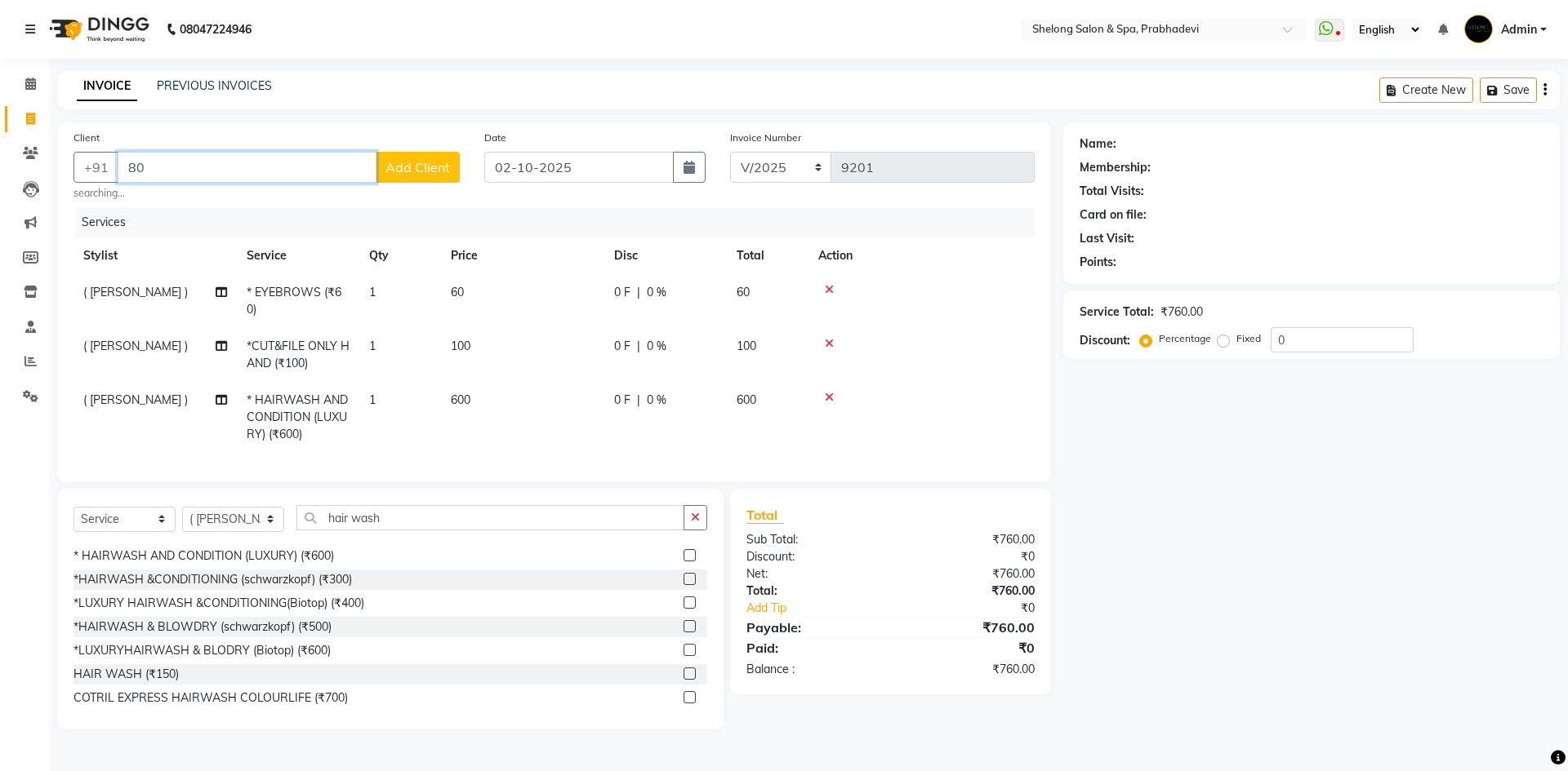
type input "8"
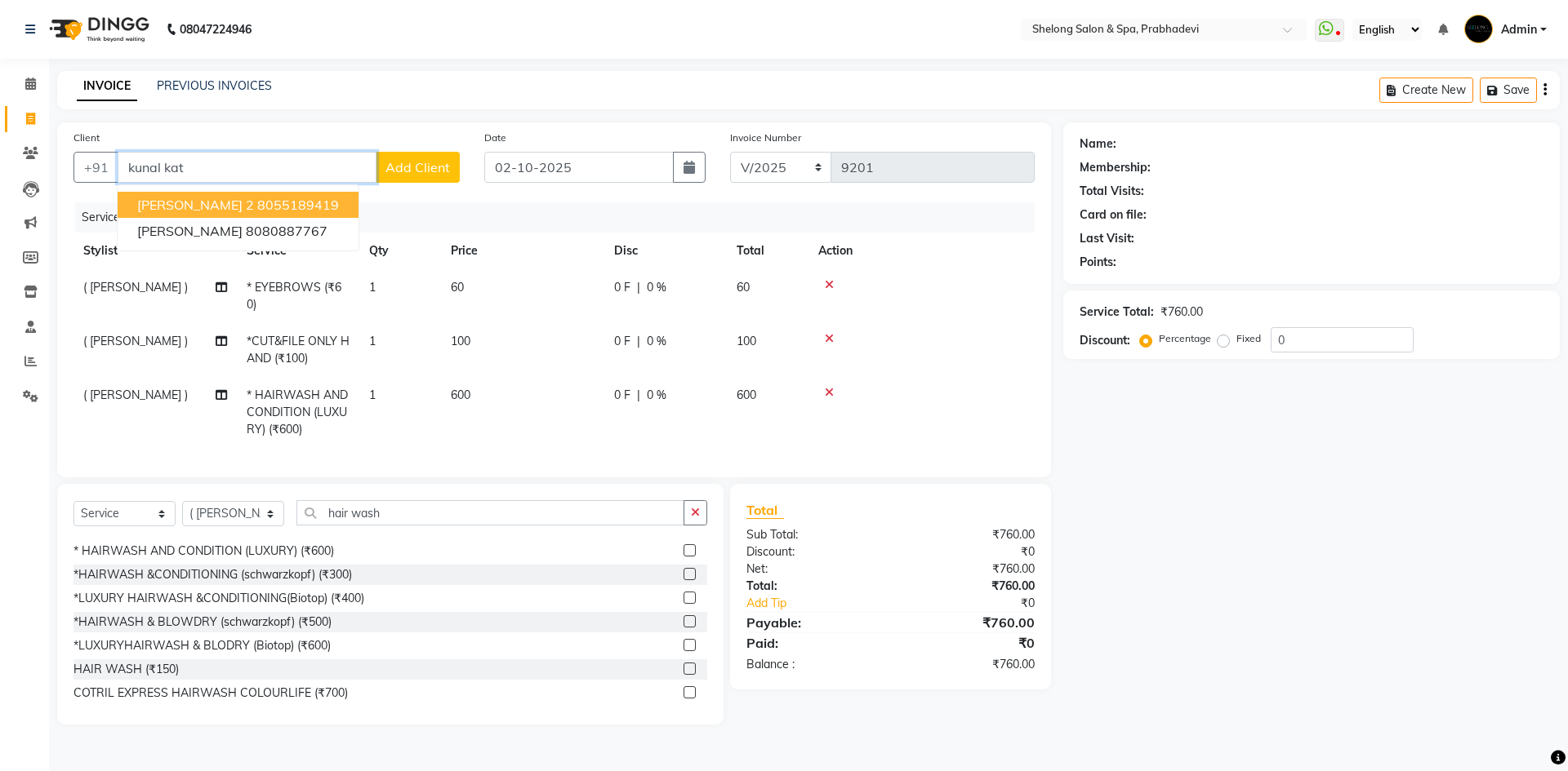
click at [313, 205] on ngb-highlight "8055189419" at bounding box center [298, 205] width 81 height 16
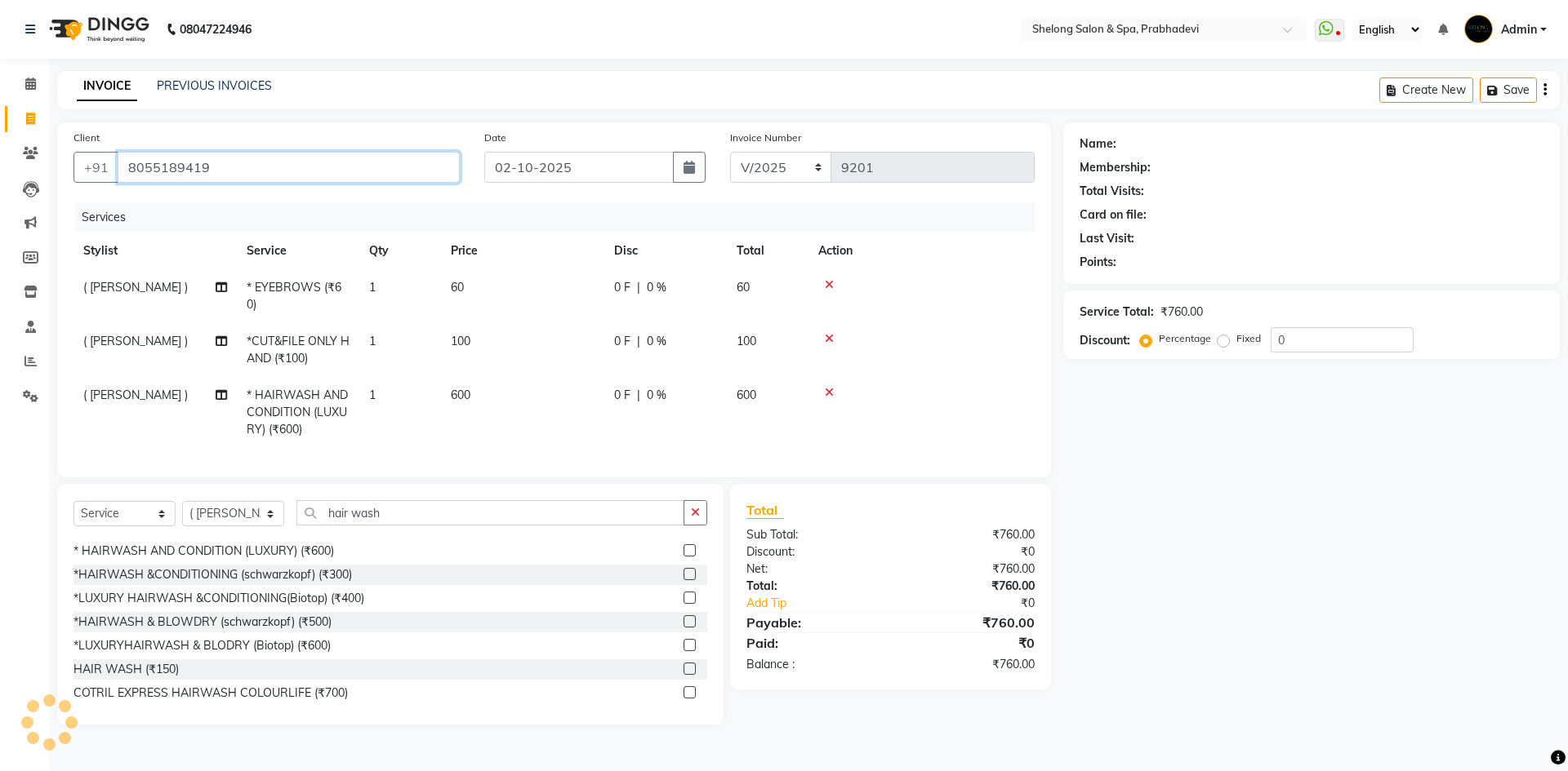
type input "8055189419"
select select "2: Object"
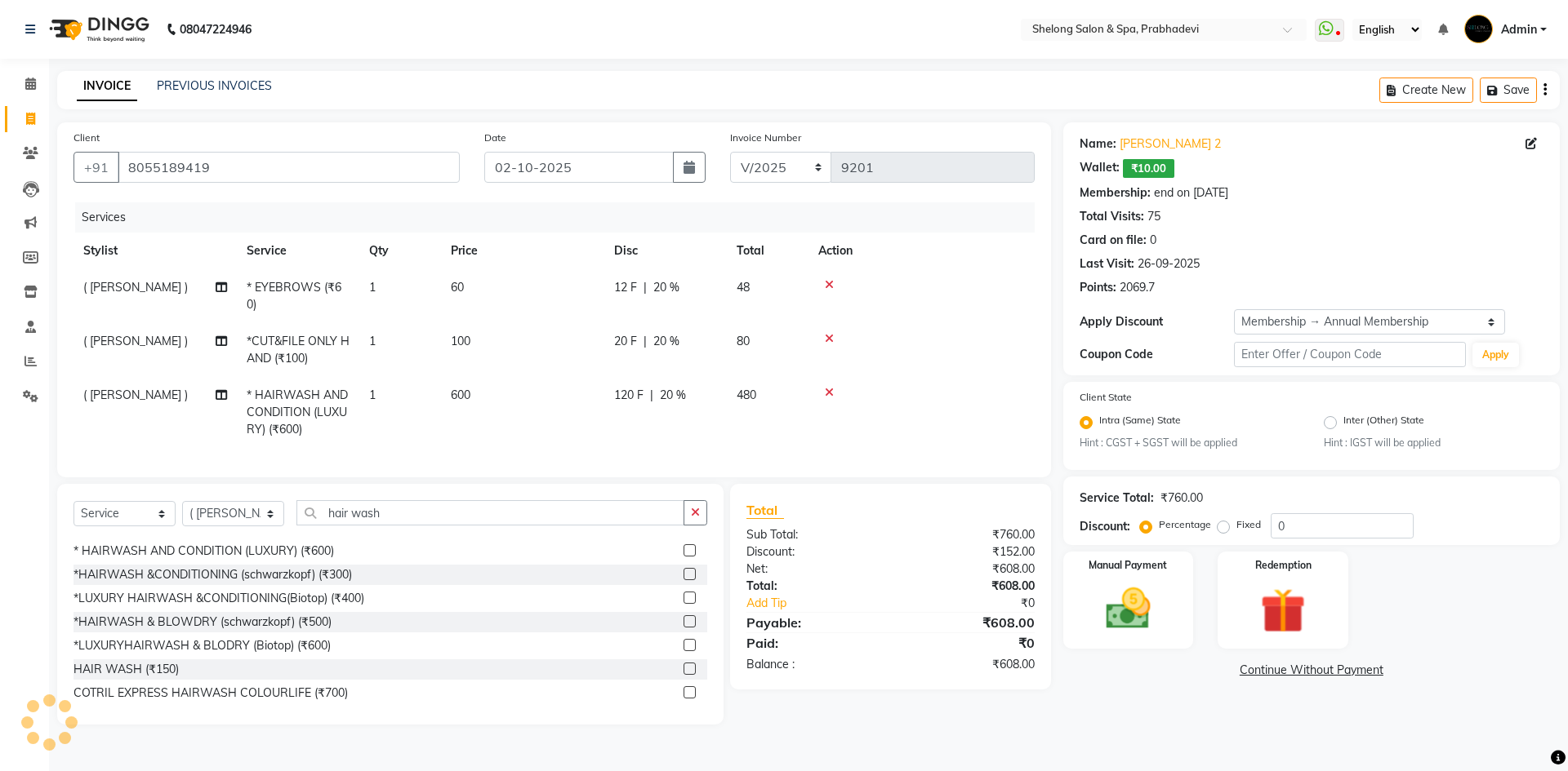
type input "20"
click at [1188, 622] on div "Manual Payment" at bounding box center [1128, 600] width 135 height 100
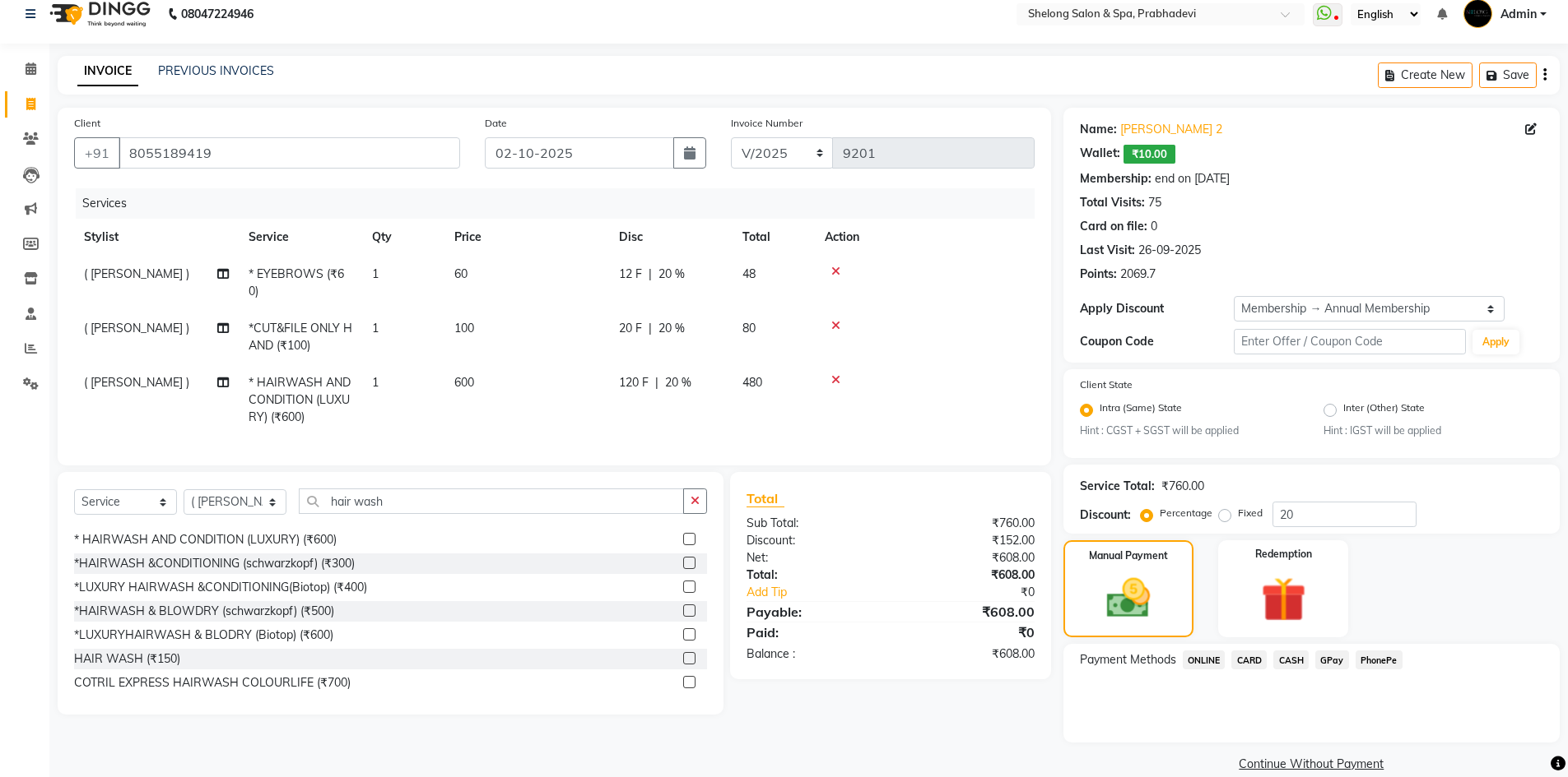
scroll to position [40, 0]
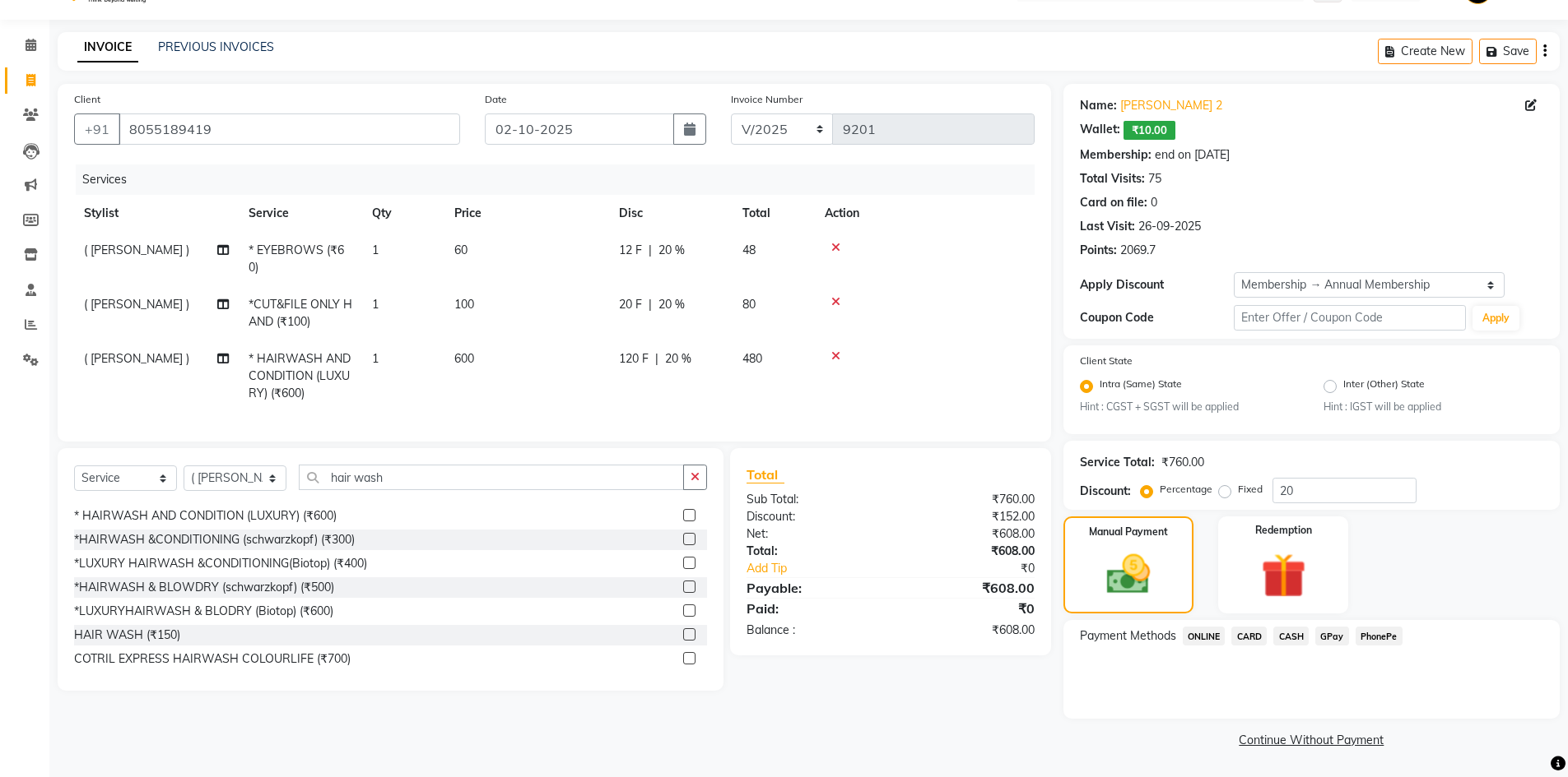
click at [1333, 637] on span "GPay" at bounding box center [1331, 636] width 34 height 18
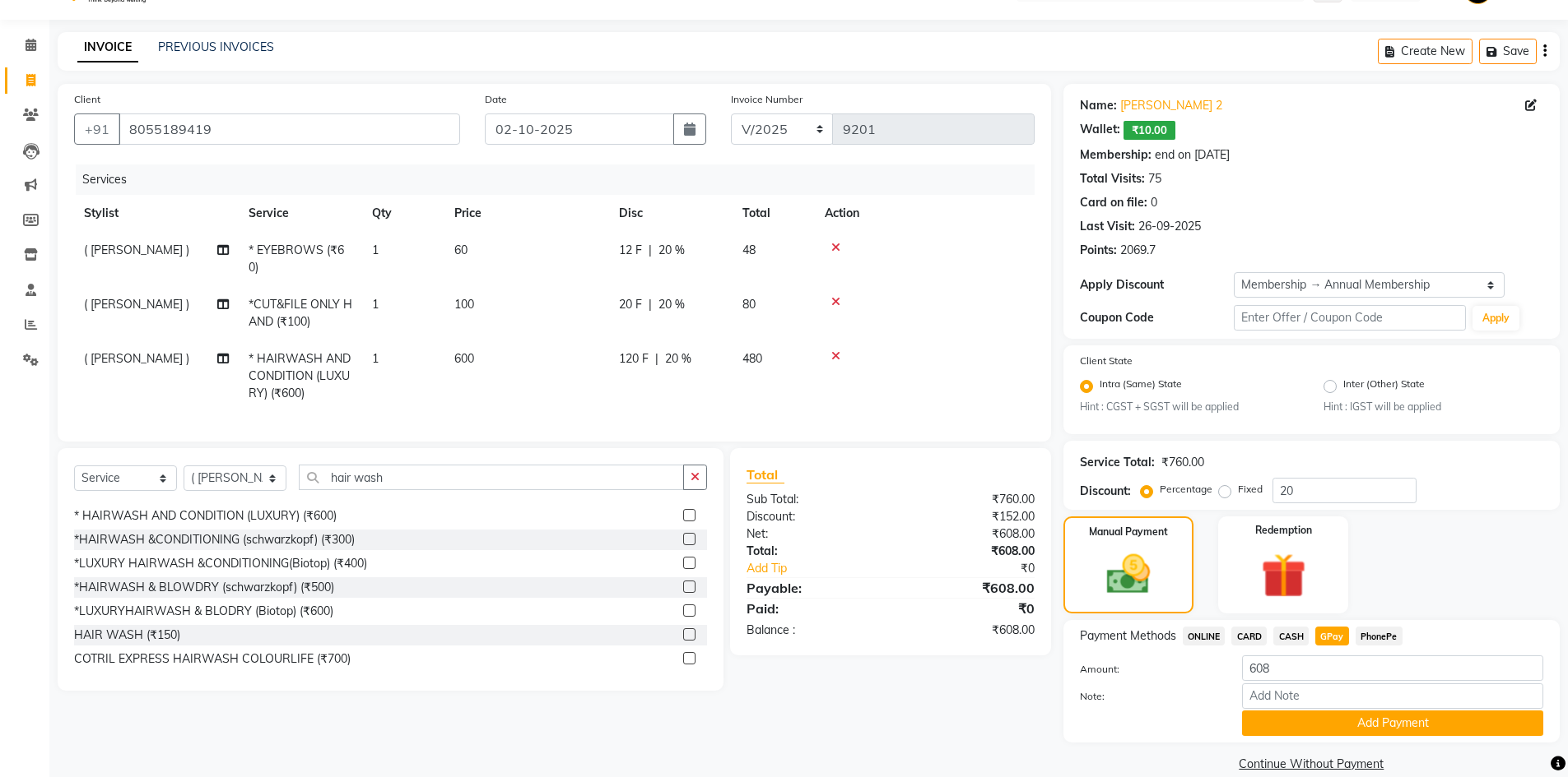
scroll to position [63, 0]
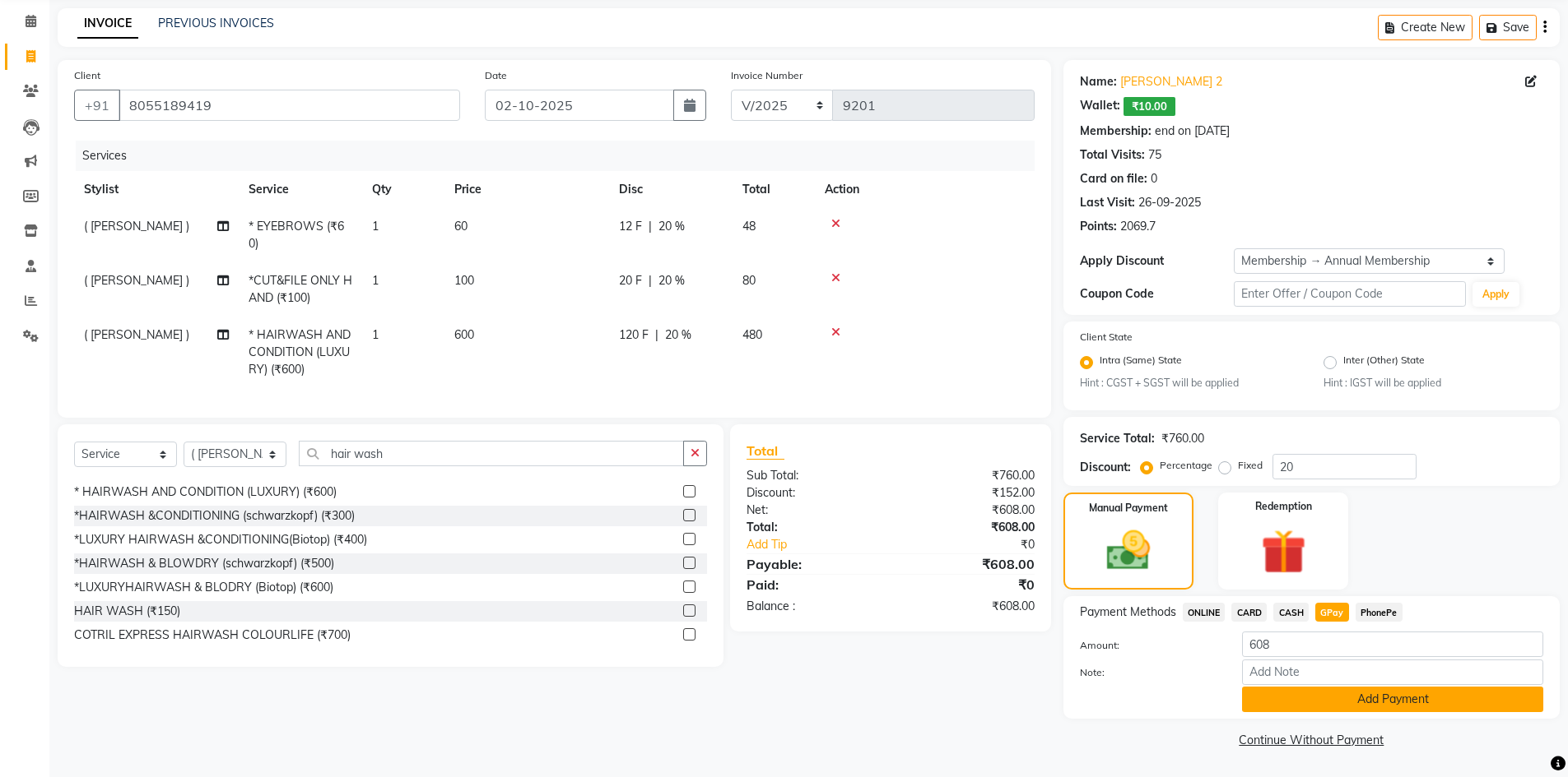
click at [1329, 693] on button "Add Payment" at bounding box center [1392, 700] width 301 height 25
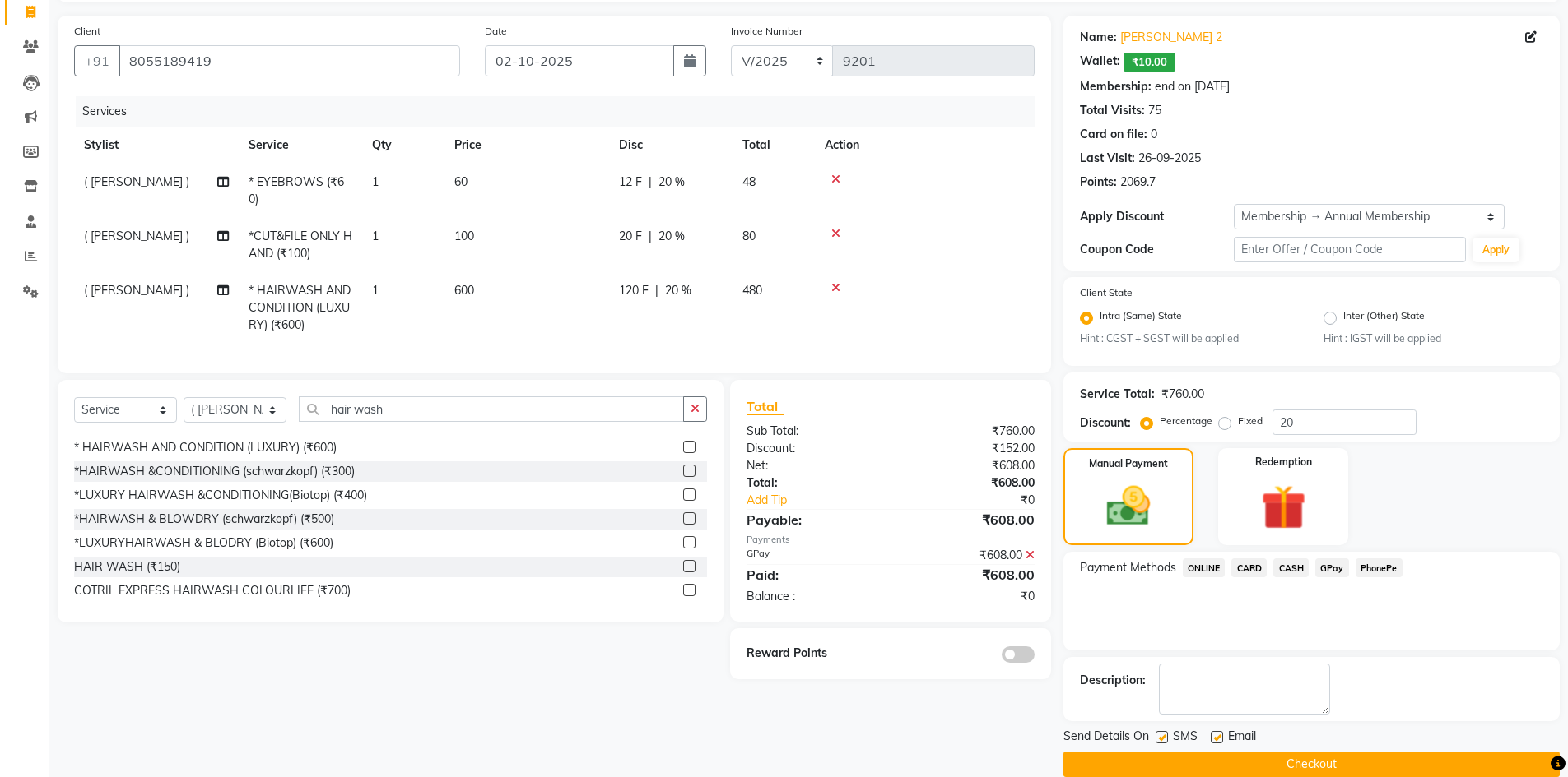
scroll to position [132, 0]
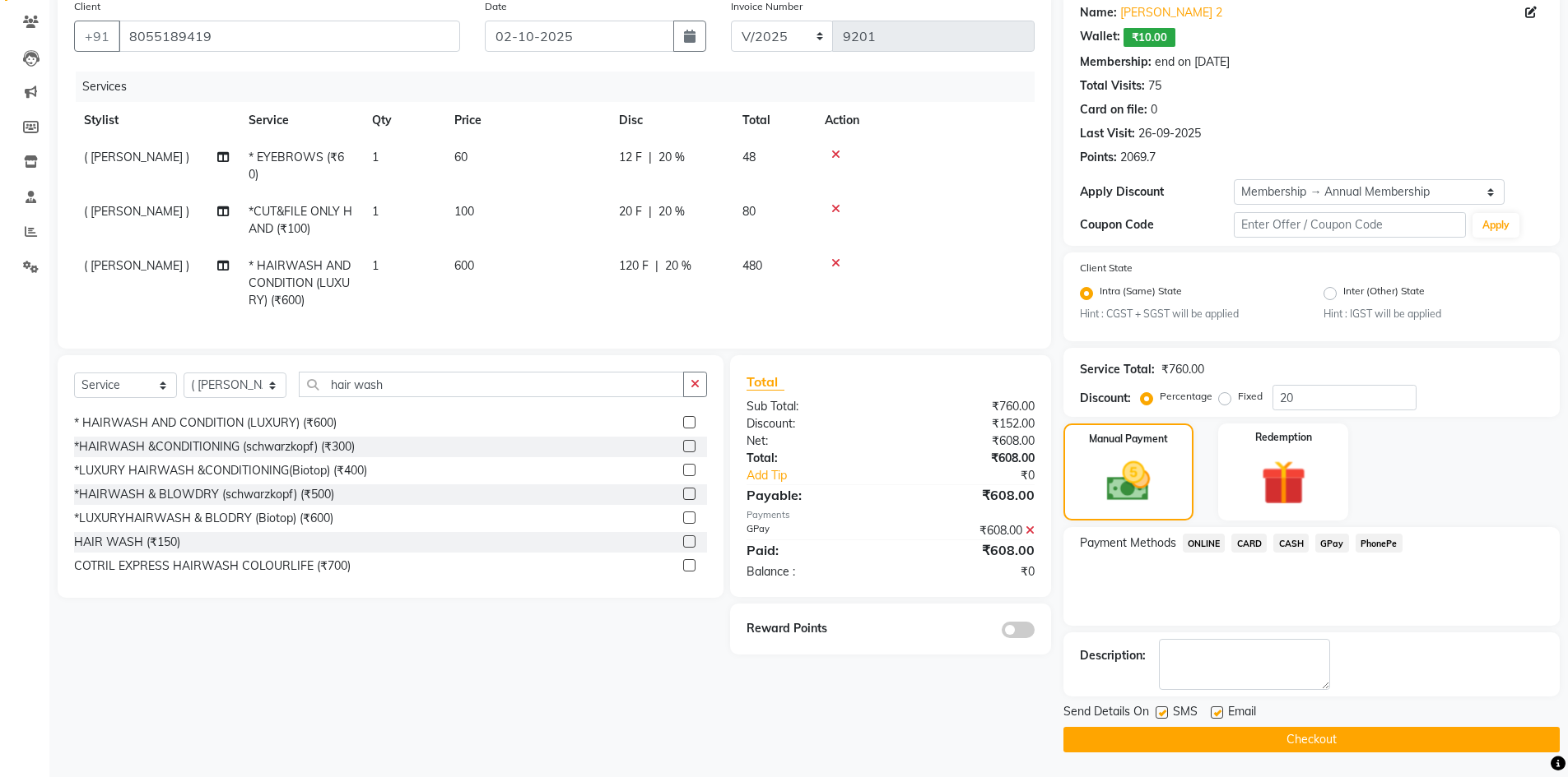
click at [1021, 639] on span at bounding box center [1018, 630] width 33 height 17
click at [1034, 633] on input "checkbox" at bounding box center [1034, 633] width 0 height 0
click at [1176, 745] on button "Checkout" at bounding box center [1311, 740] width 496 height 25
